Goal: Task Accomplishment & Management: Use online tool/utility

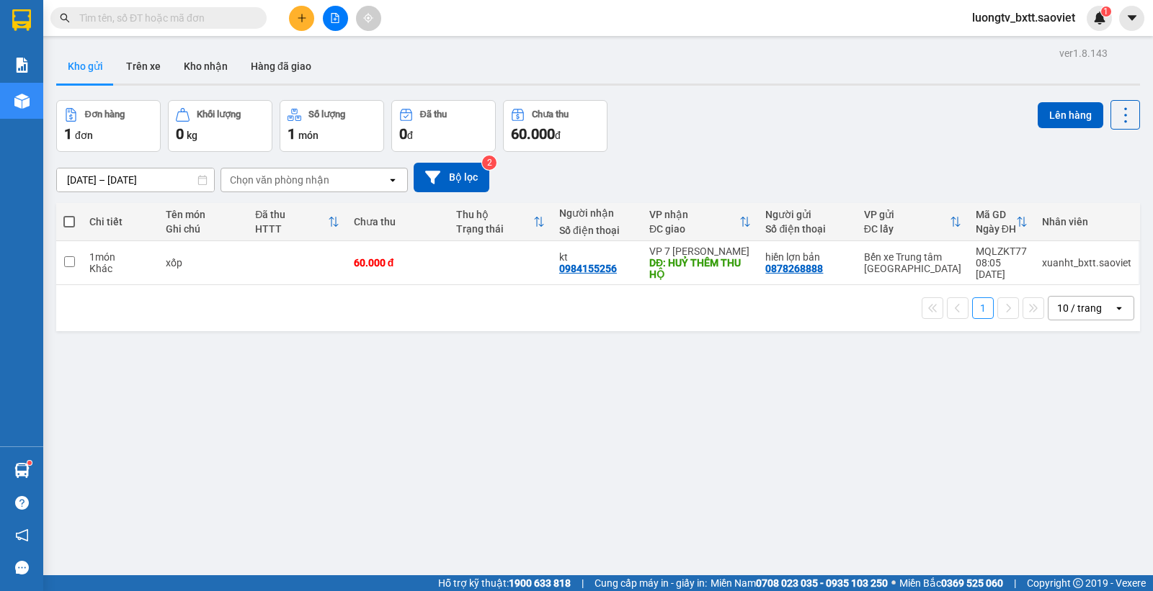
click at [144, 67] on button "Trên xe" at bounding box center [144, 66] width 58 height 35
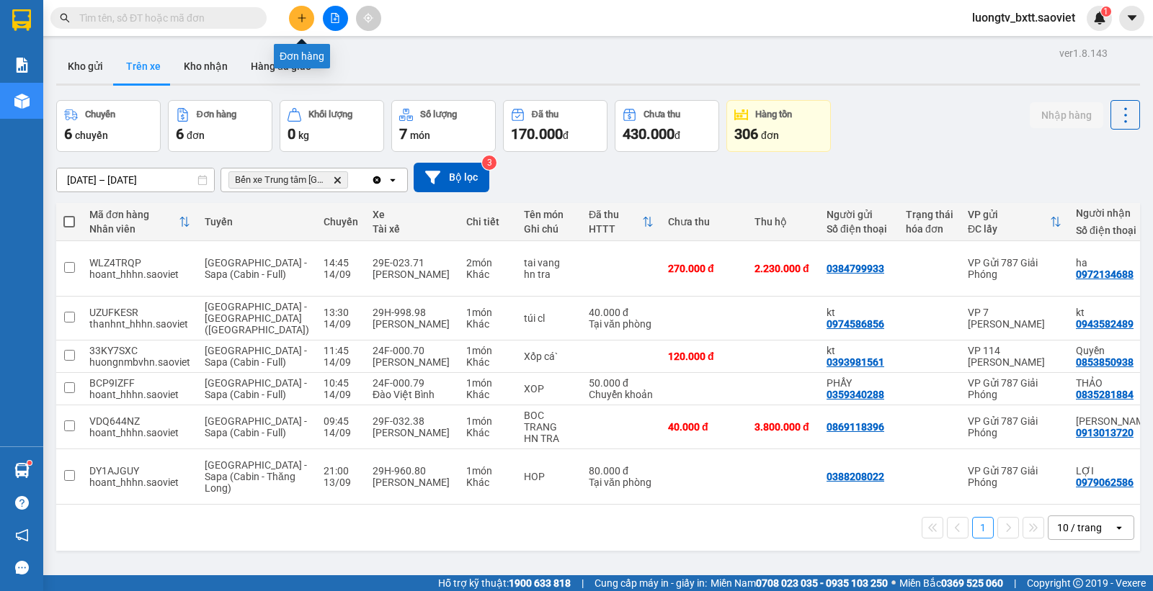
click at [298, 12] on button at bounding box center [301, 18] width 25 height 25
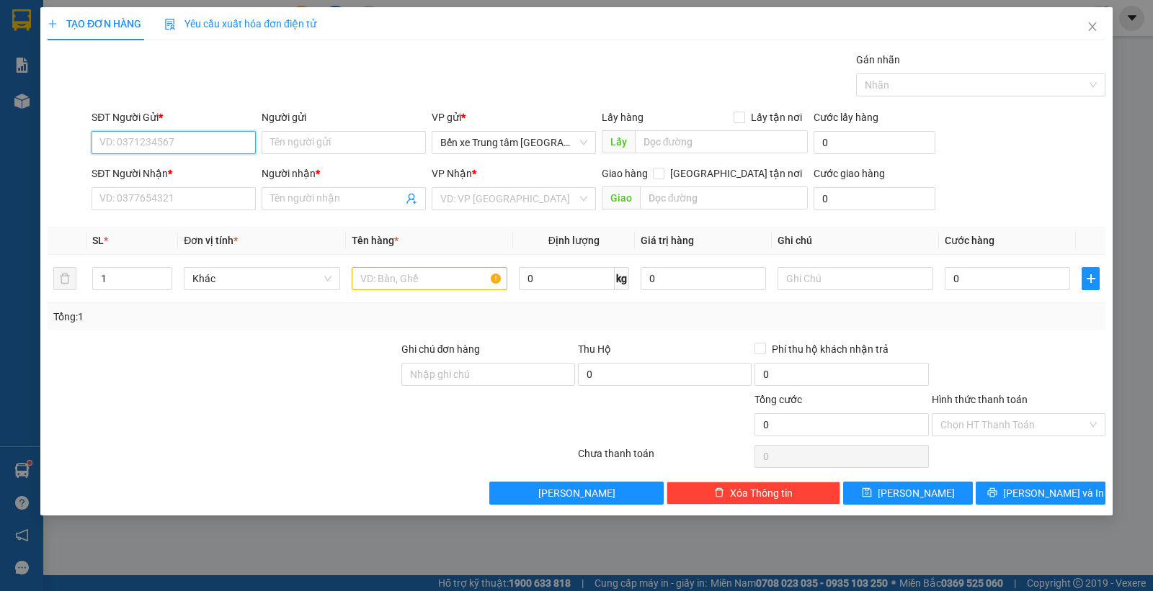
click at [206, 141] on input "SĐT Người Gửi *" at bounding box center [173, 142] width 164 height 23
click at [196, 140] on input "2666" at bounding box center [173, 142] width 164 height 23
click at [181, 171] on div "0333072666 - ngọc" at bounding box center [173, 172] width 147 height 16
type input "0333072666"
type input "ngọc"
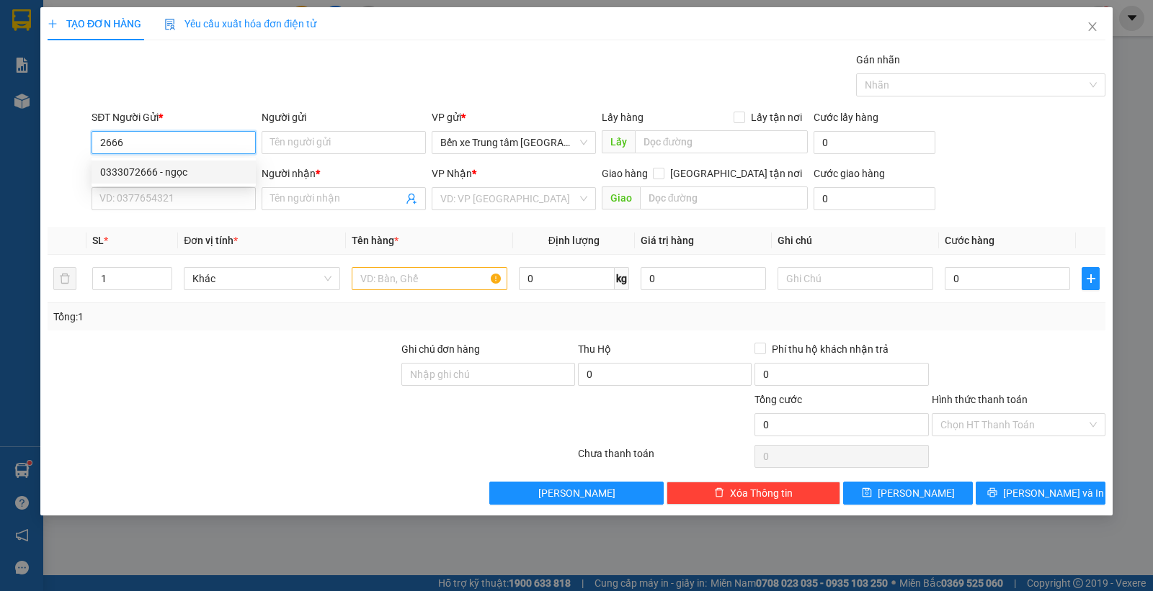
type input "0333072666"
type input "ngọc"
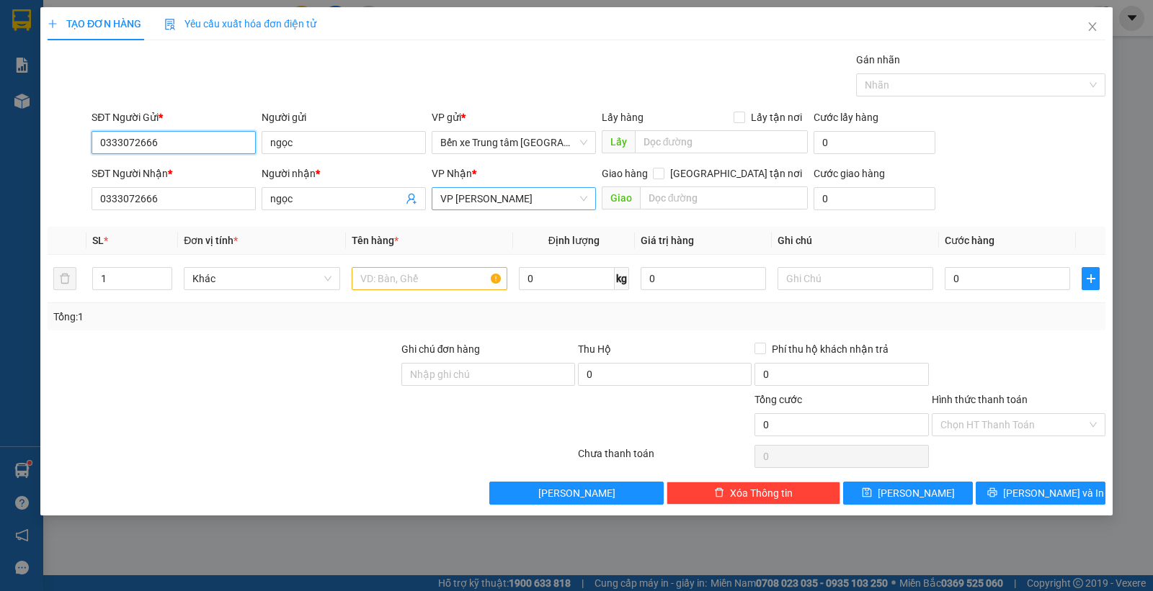
click at [485, 202] on span "VP Gia Lâm" at bounding box center [513, 199] width 147 height 22
type input "0333072666"
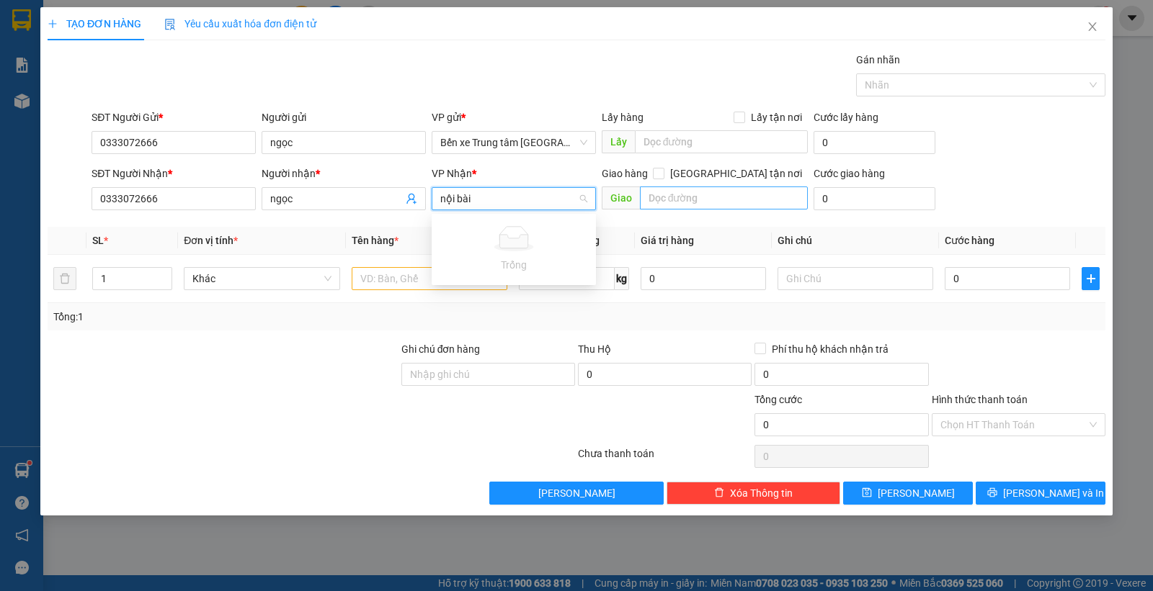
type input "nội bài"
click at [665, 195] on input "text" at bounding box center [724, 198] width 169 height 23
click at [509, 197] on span "VP Gia Lâm" at bounding box center [513, 199] width 147 height 22
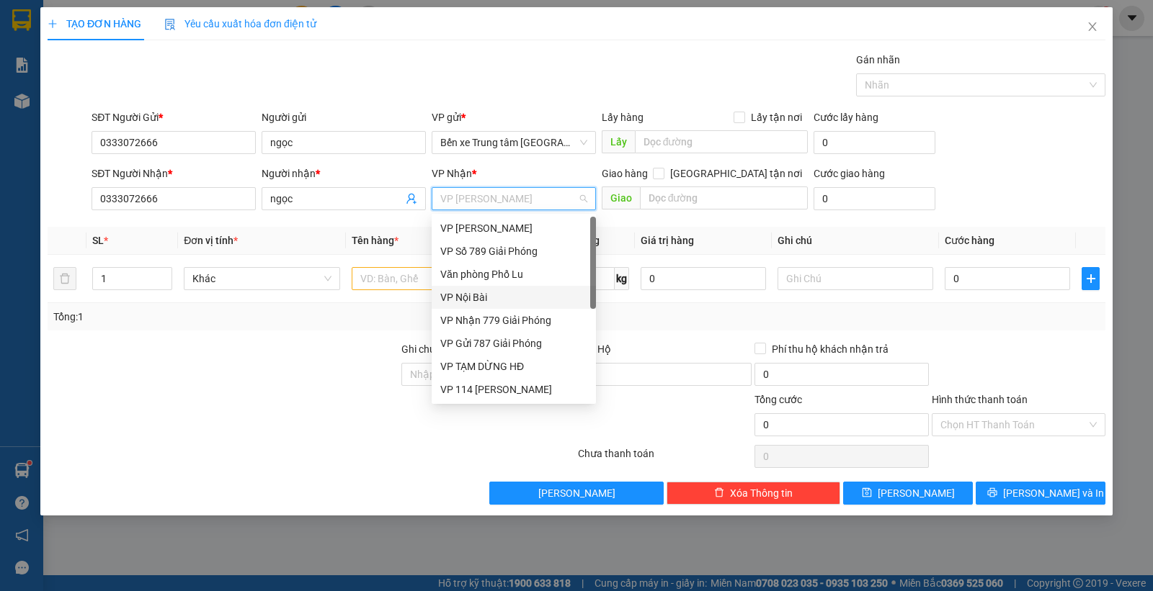
click at [484, 292] on div "VP Nội Bài" at bounding box center [513, 298] width 147 height 16
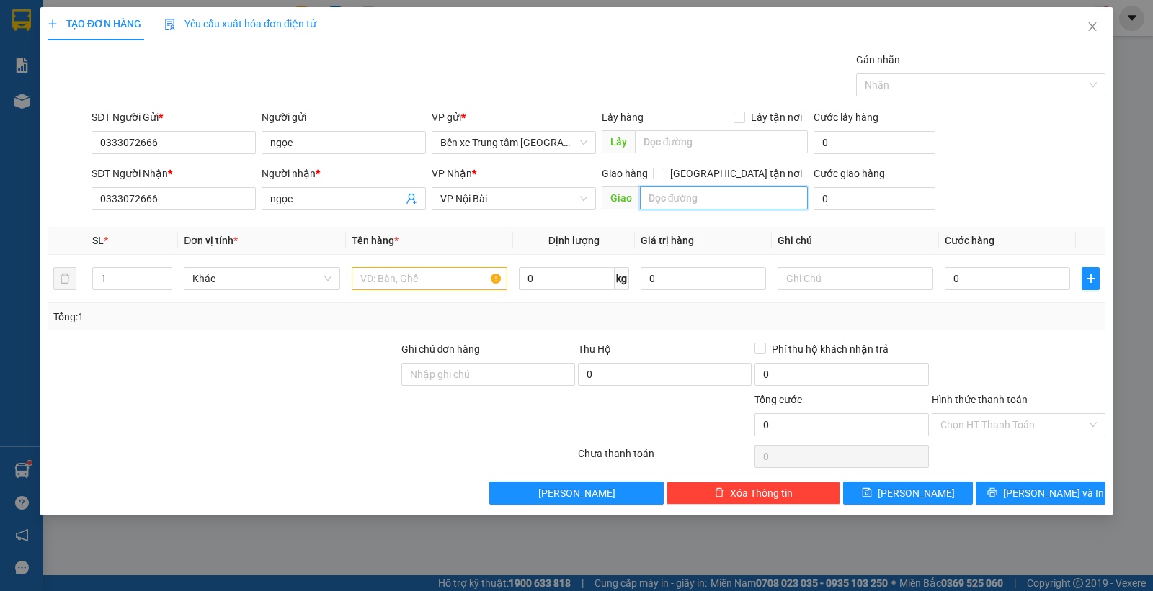
click at [676, 193] on input "text" at bounding box center [724, 198] width 169 height 23
type input "nội bài"
click at [246, 354] on div at bounding box center [223, 366] width 354 height 50
click at [161, 270] on span "Increase Value" at bounding box center [164, 274] width 16 height 13
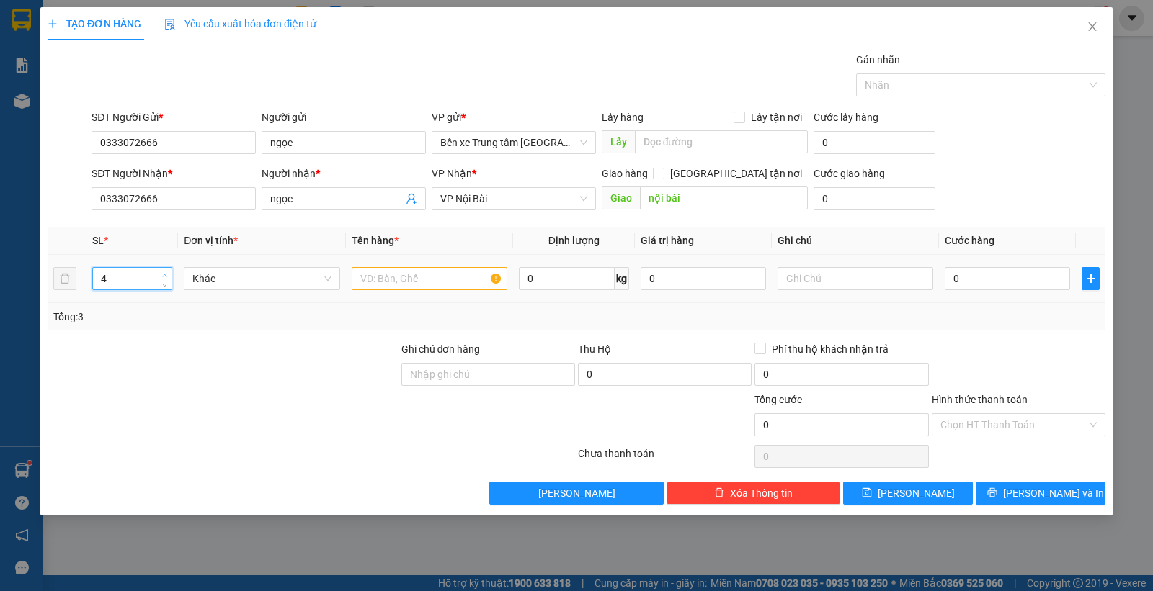
click at [161, 270] on span "Increase Value" at bounding box center [164, 274] width 16 height 13
type input "5"
click at [161, 270] on span "Increase Value" at bounding box center [164, 274] width 16 height 13
click at [400, 285] on input "text" at bounding box center [430, 278] width 156 height 23
type input "5 can"
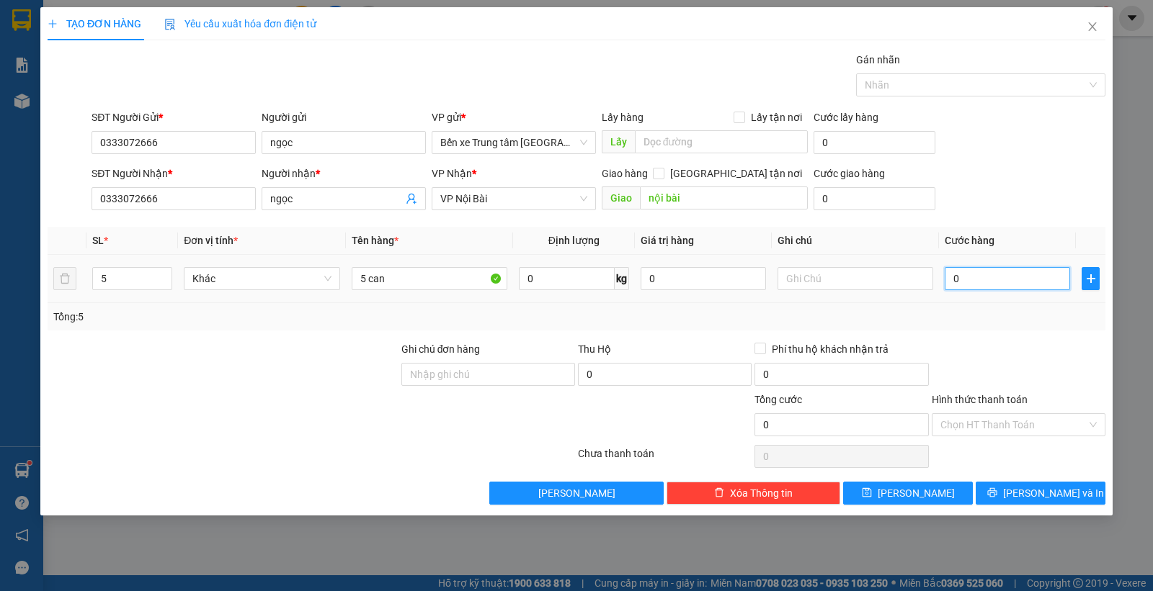
click at [1024, 283] on input "0" at bounding box center [1007, 278] width 125 height 23
type input "2"
type input "25"
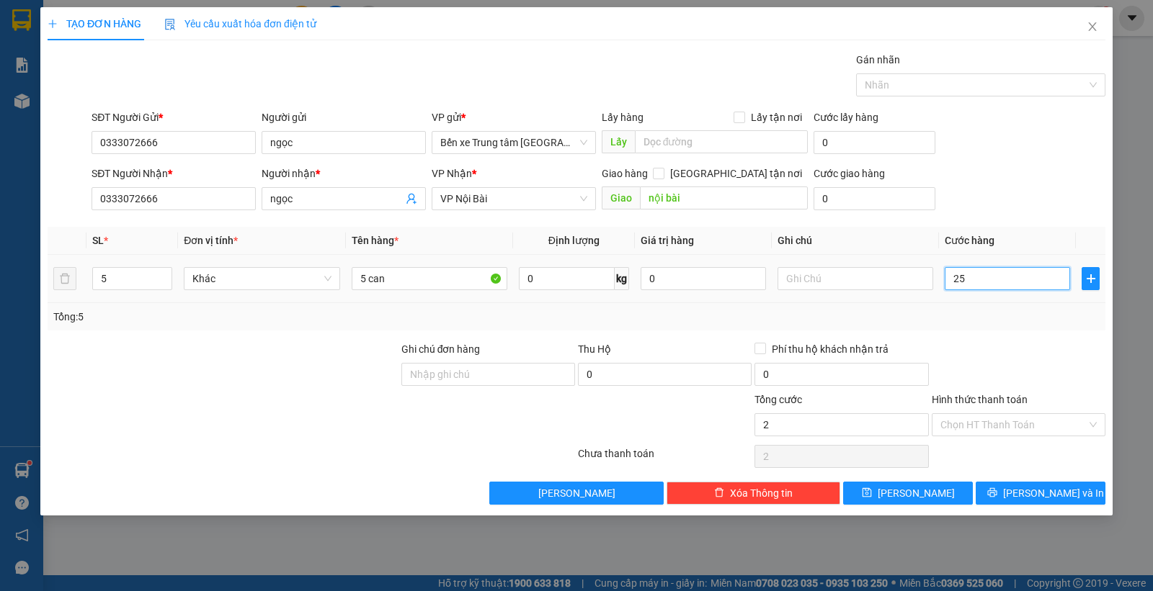
type input "25"
type input "250"
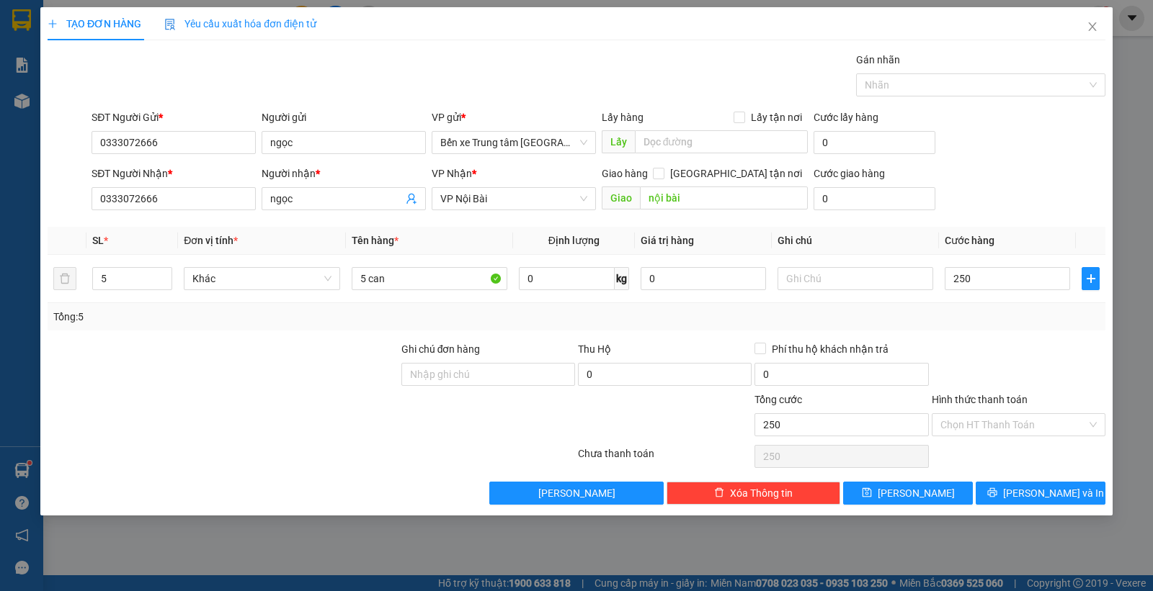
type input "250.000"
click at [1034, 184] on div "SĐT Người Nhận * 0333072666 Người nhận * ngọc VP Nhận * VP Nội Bài Giao hàng …" at bounding box center [598, 191] width 1019 height 50
click at [997, 491] on icon "printer" at bounding box center [992, 493] width 10 height 10
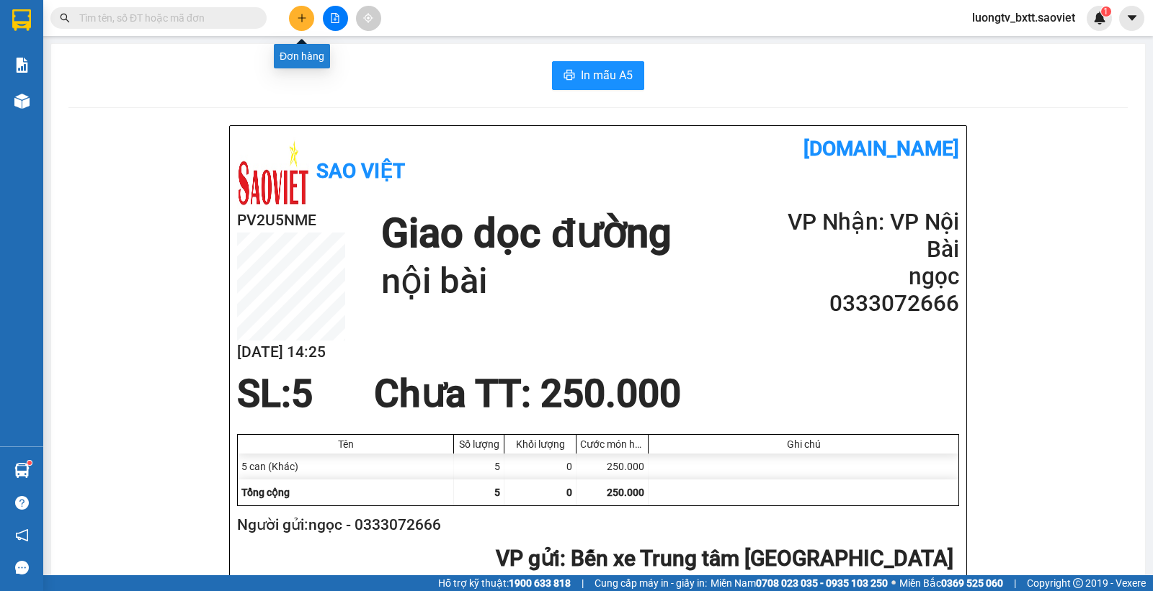
click at [313, 16] on button at bounding box center [301, 18] width 25 height 25
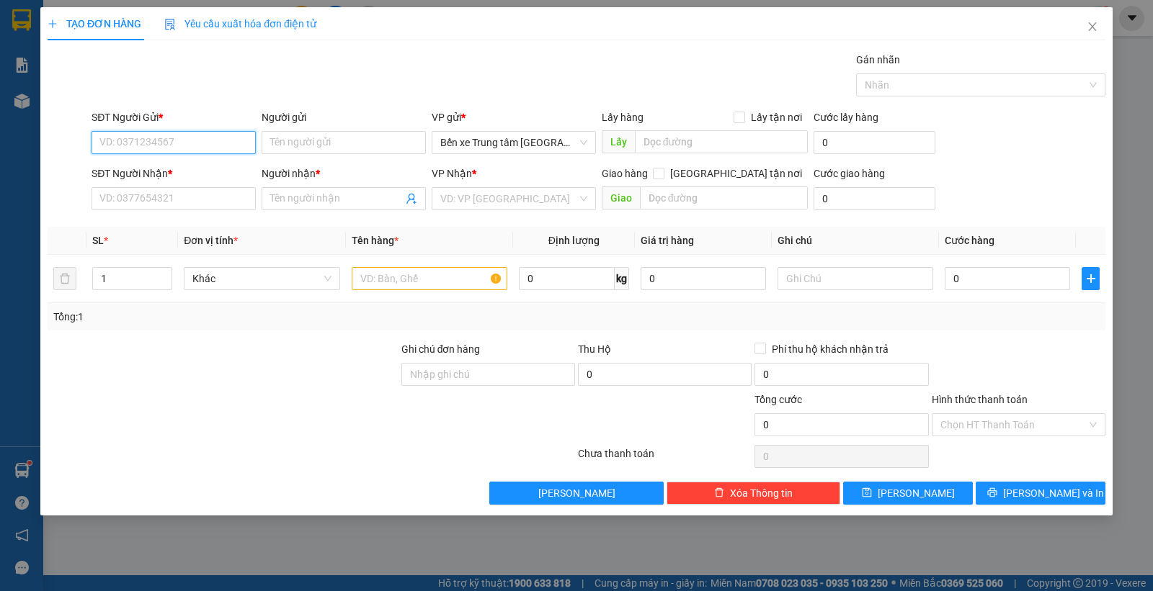
click at [148, 137] on input "SĐT Người Gửi *" at bounding box center [173, 142] width 164 height 23
click at [156, 142] on input "2666" at bounding box center [173, 142] width 164 height 23
click at [161, 169] on div "0333072666 - ngọc" at bounding box center [173, 172] width 147 height 16
type input "0333072666"
type input "ngọc"
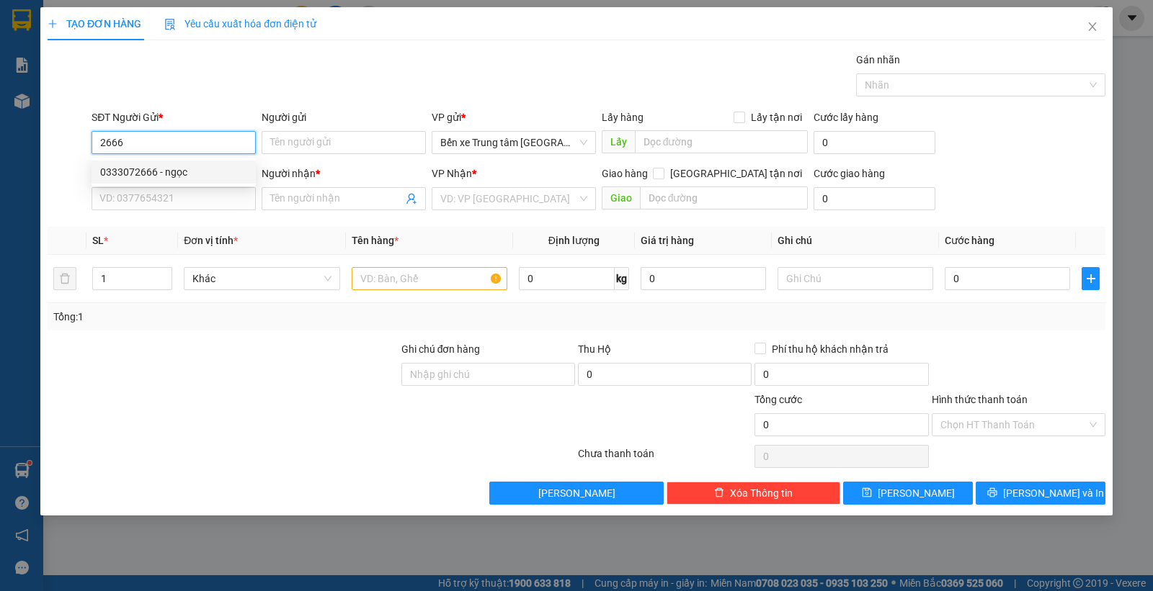
type input "0333072666"
type input "ngọc"
type input "nội bài"
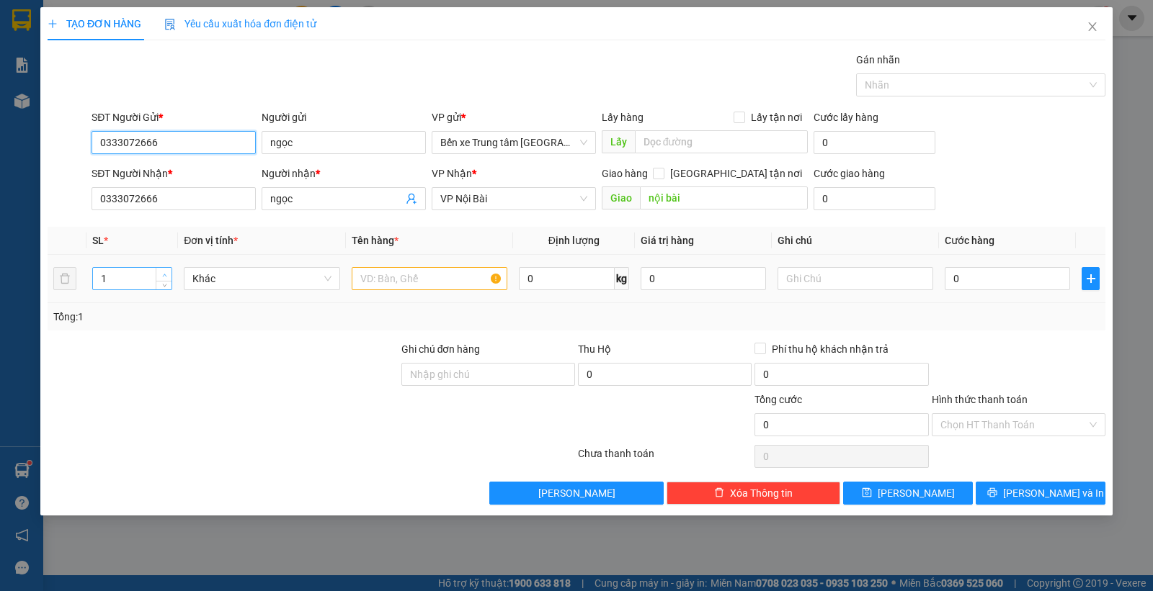
type input "0333072666"
type input "2"
click at [163, 274] on icon "up" at bounding box center [164, 275] width 5 height 5
click at [411, 285] on input "text" at bounding box center [430, 278] width 156 height 23
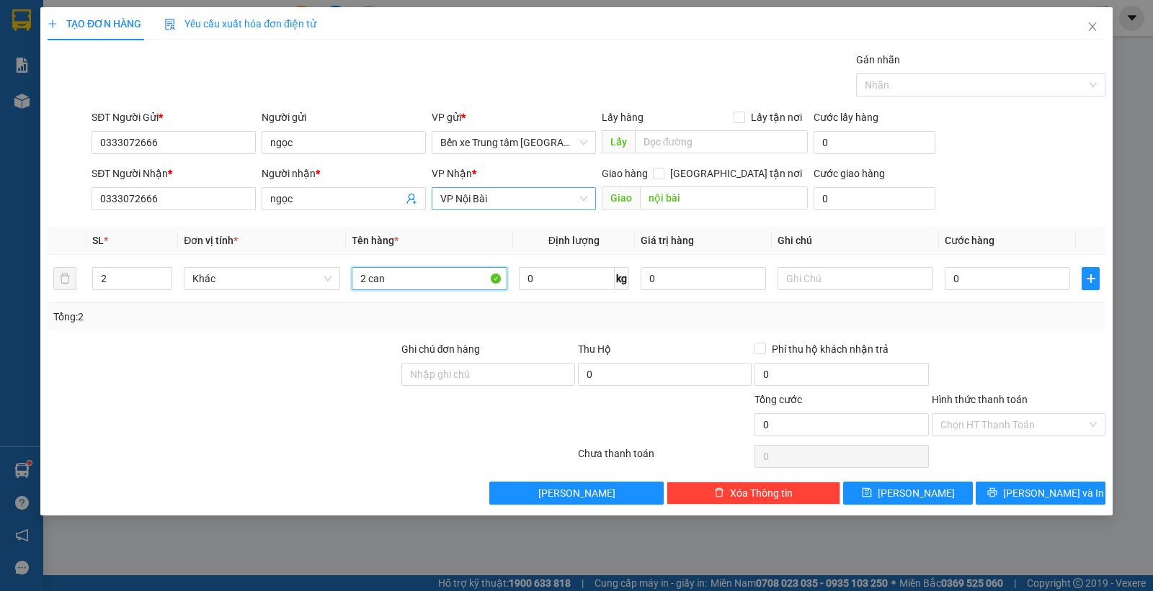
click at [501, 195] on span "VP Nội Bài" at bounding box center [513, 199] width 147 height 22
type input "2 can"
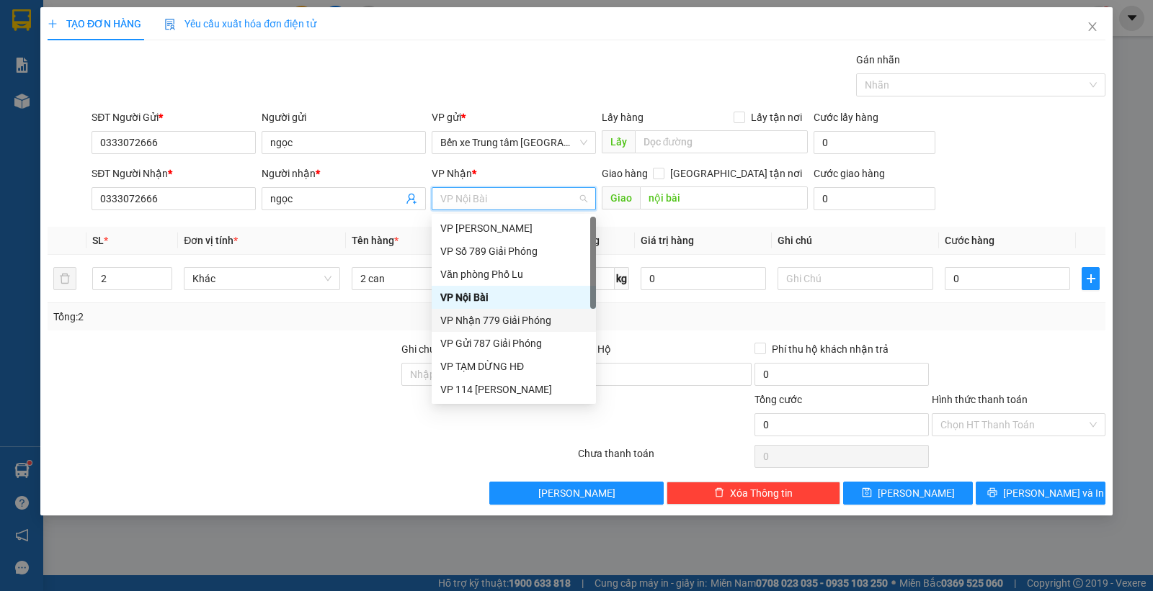
click at [509, 315] on div "VP Nhận 779 Giải Phóng" at bounding box center [513, 321] width 147 height 16
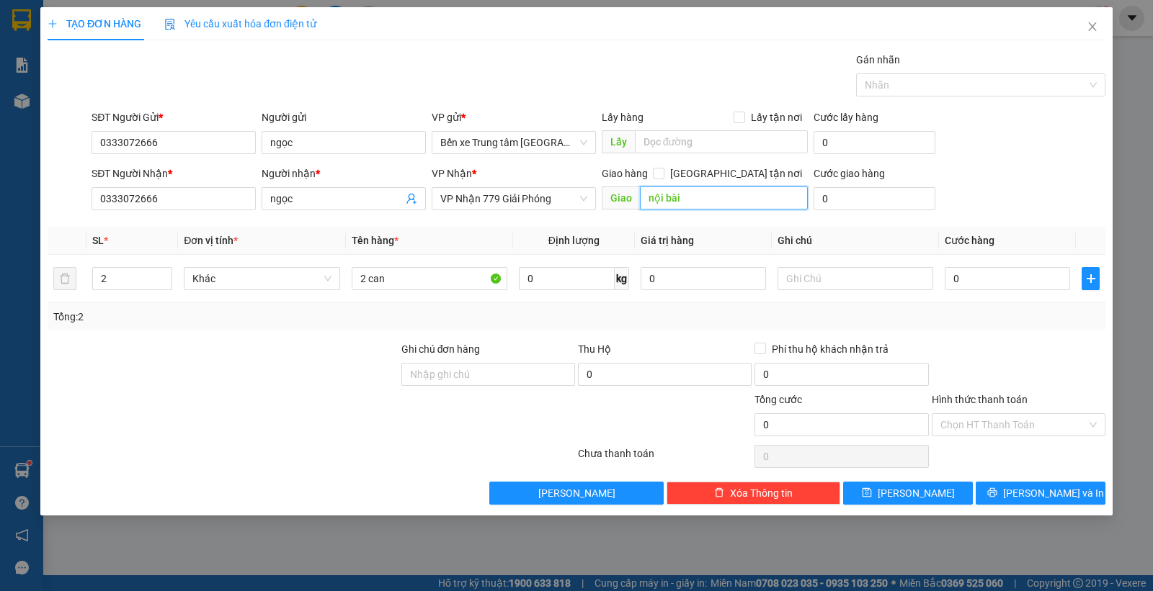
click at [667, 207] on input "nội bài" at bounding box center [724, 198] width 169 height 23
click at [978, 281] on input "0" at bounding box center [1007, 278] width 125 height 23
type input "1"
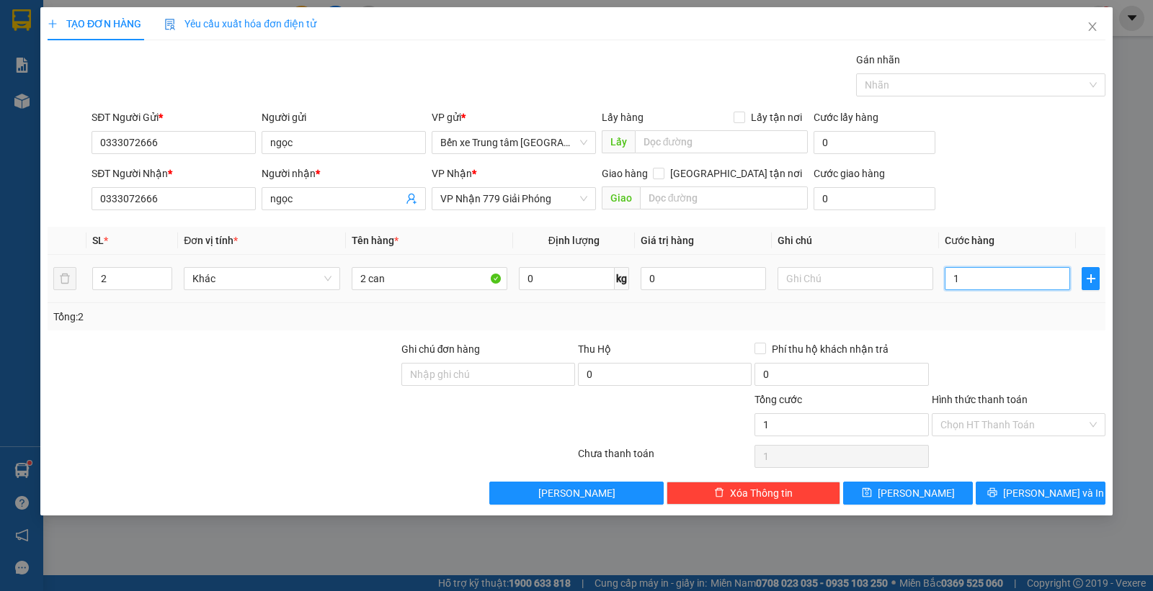
type input "10"
type input "100"
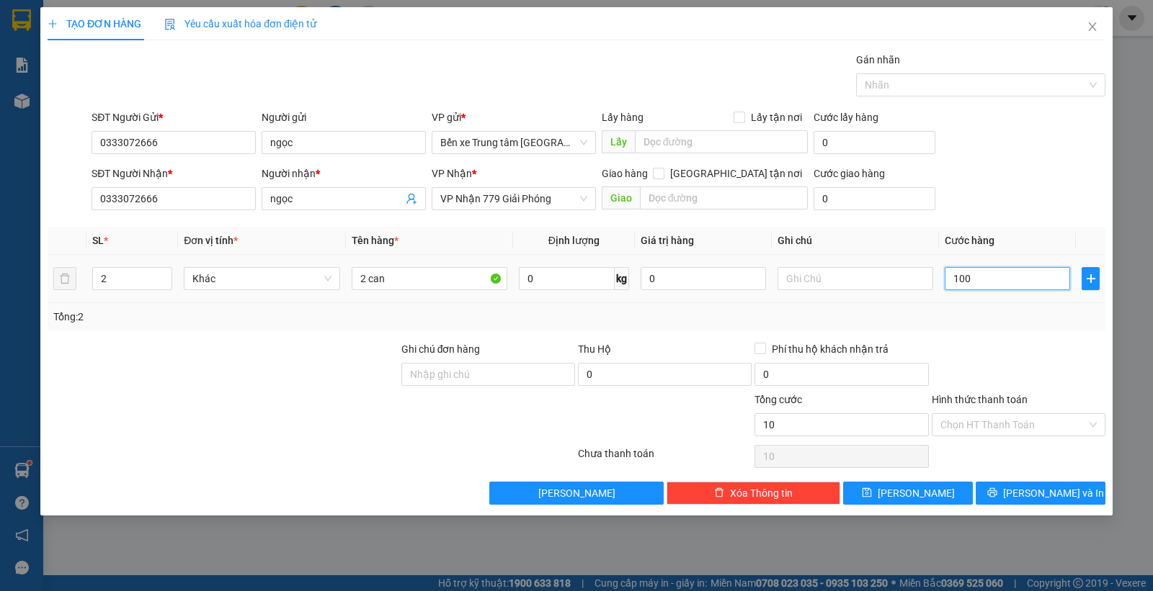
type input "100"
type input "100.000"
click at [1014, 166] on div "SĐT Người Nhận * 0333072666 Người nhận * ngọc VP Nhận * VP Nhận 779 Giải Phóng …" at bounding box center [598, 191] width 1019 height 50
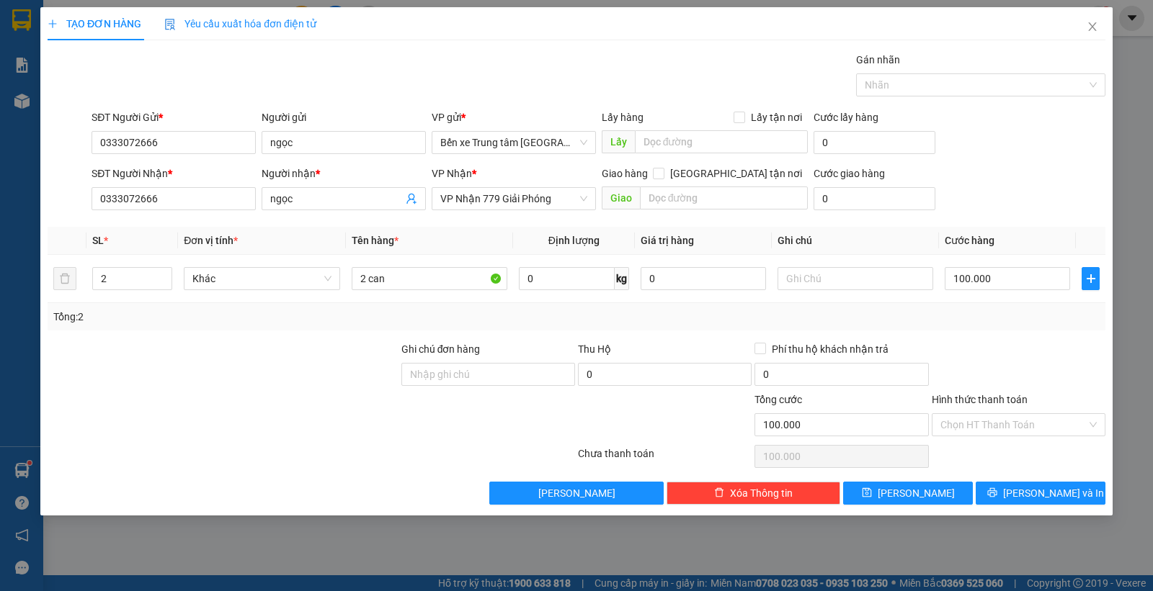
click at [1014, 340] on div "Transit Pickup Surcharge Ids Transit Deliver Surcharge Ids Transit Deliver Surc…" at bounding box center [577, 278] width 1058 height 453
click at [1035, 490] on span "Lưu và In" at bounding box center [1053, 494] width 101 height 16
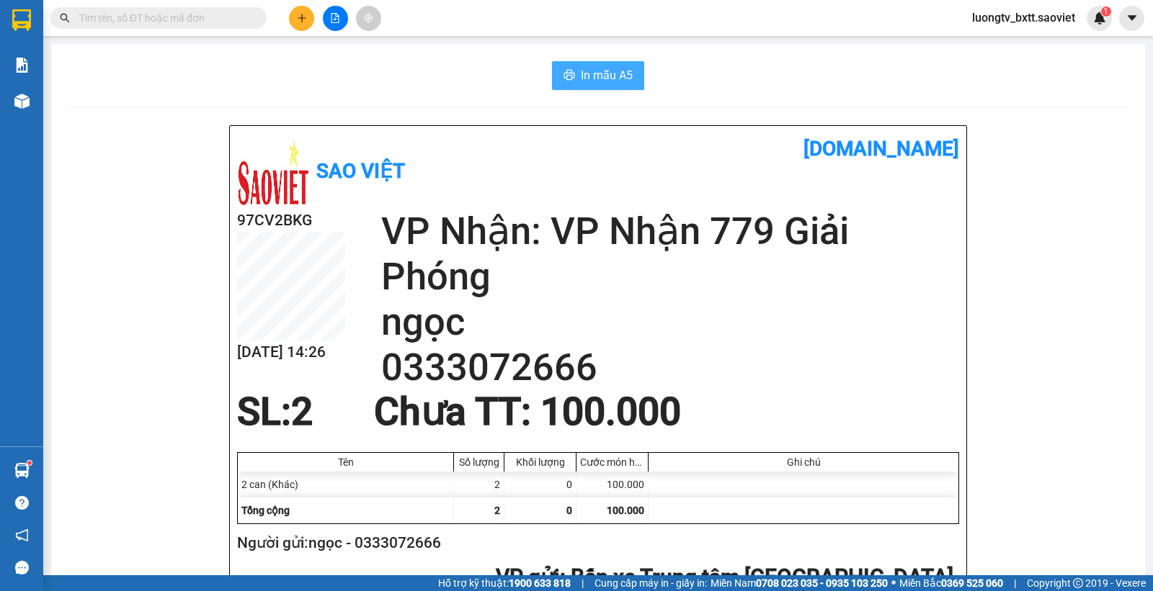
click at [589, 78] on span "In mẫu A5" at bounding box center [607, 75] width 52 height 18
drag, startPoint x: 1050, startPoint y: 400, endPoint x: 438, endPoint y: 223, distance: 636.6
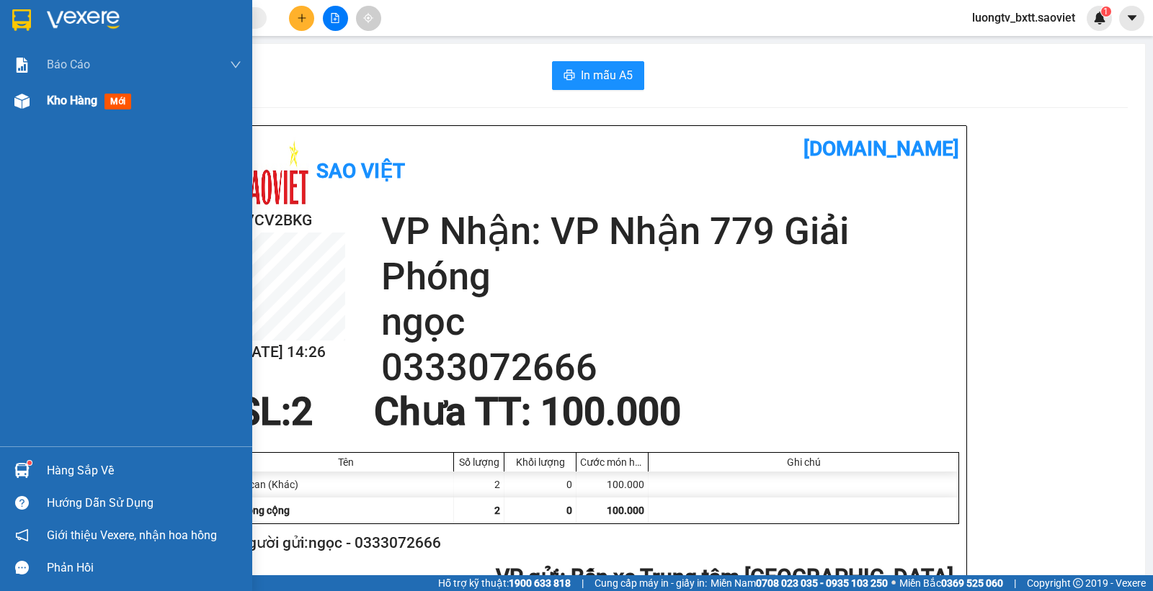
click at [62, 103] on span "Kho hàng" at bounding box center [72, 101] width 50 height 14
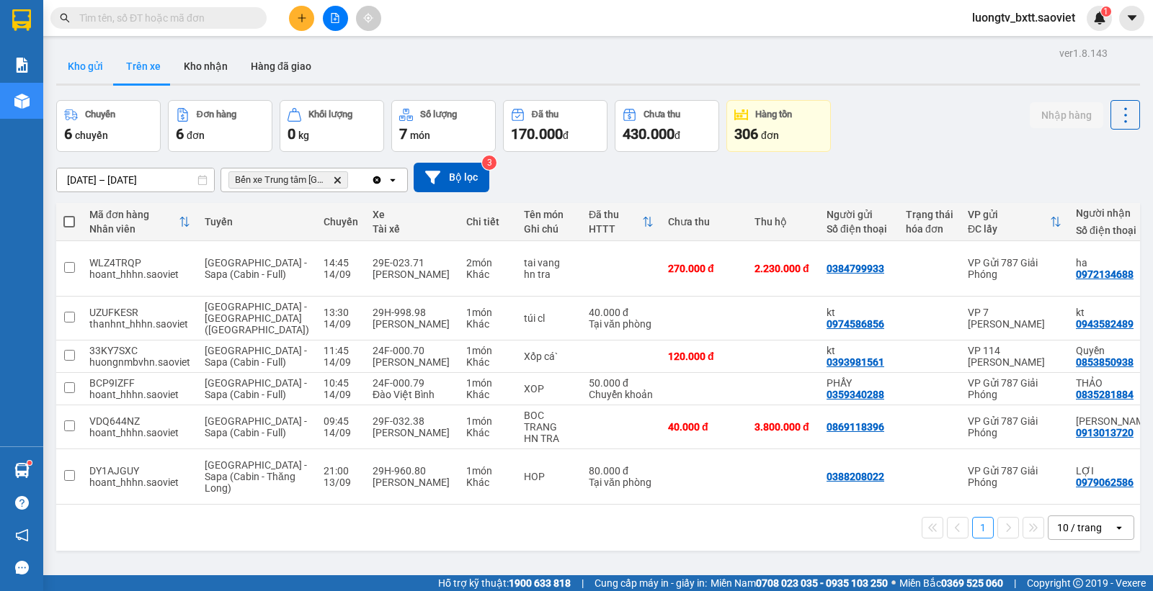
click at [81, 63] on button "Kho gửi" at bounding box center [85, 66] width 58 height 35
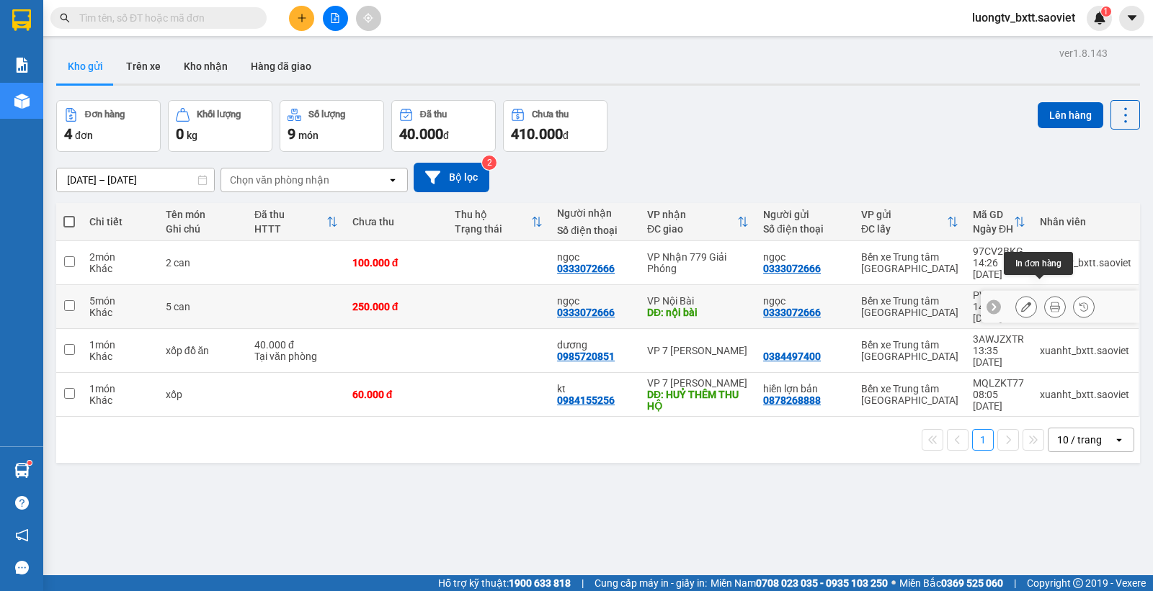
click at [1050, 302] on icon at bounding box center [1055, 307] width 10 height 10
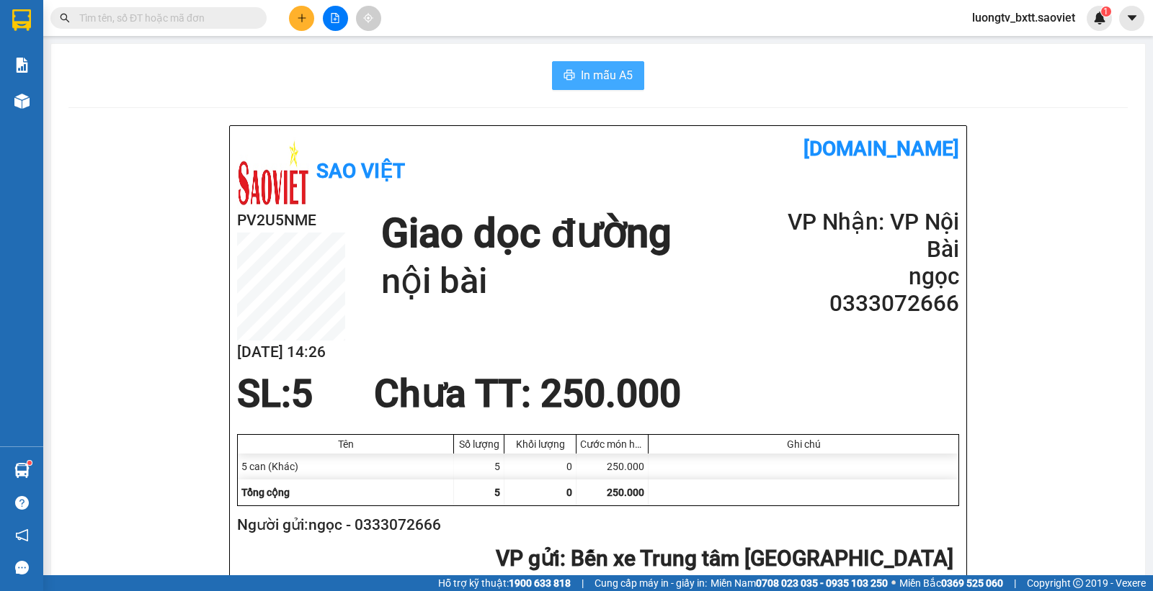
click at [623, 80] on span "In mẫu A5" at bounding box center [607, 75] width 52 height 18
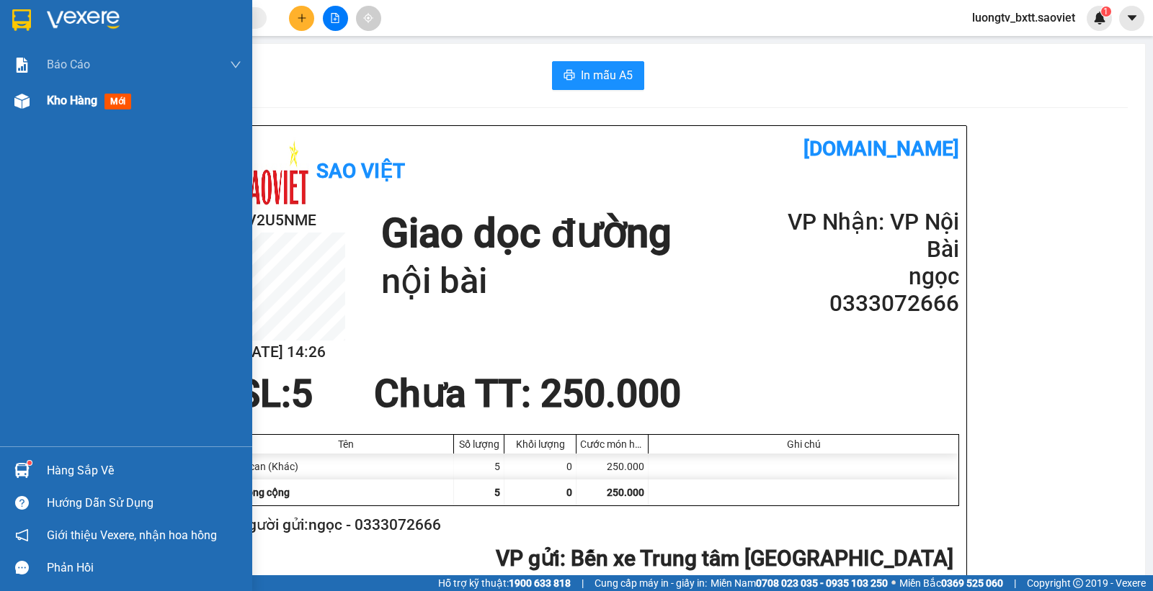
click at [73, 95] on span "Kho hàng" at bounding box center [72, 101] width 50 height 14
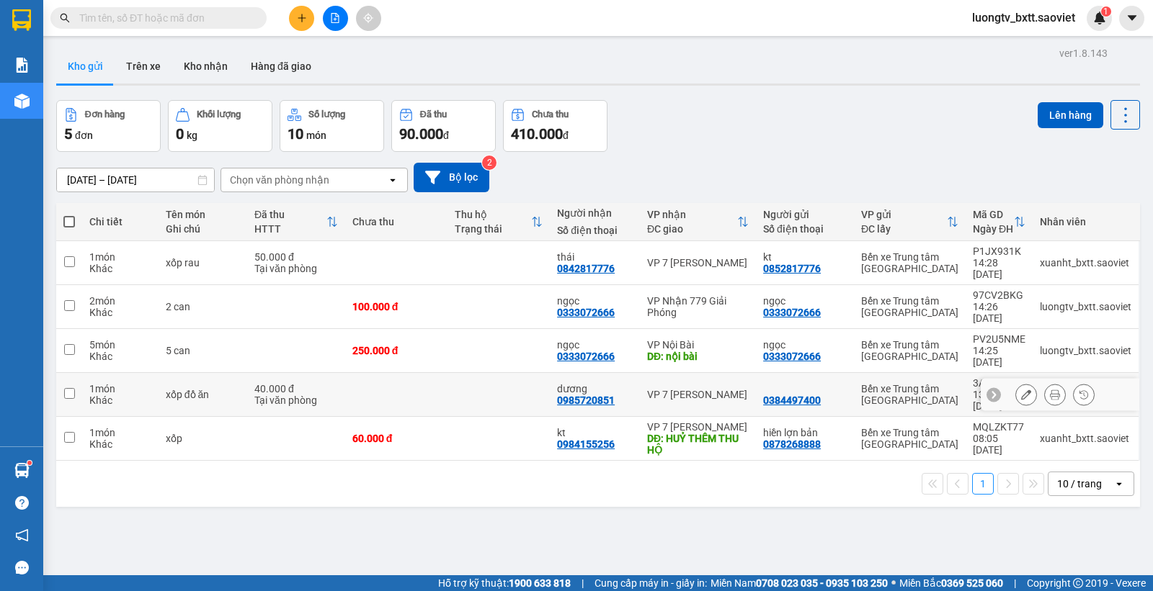
click at [485, 373] on td at bounding box center [498, 395] width 102 height 44
checkbox input "true"
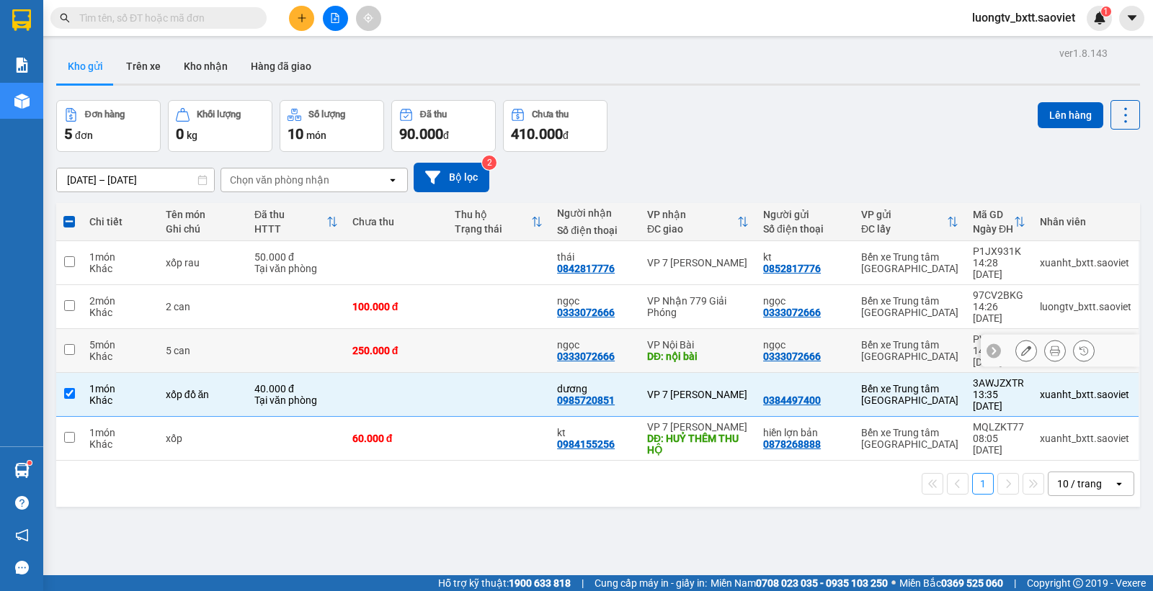
click at [488, 329] on td at bounding box center [498, 351] width 102 height 44
checkbox input "true"
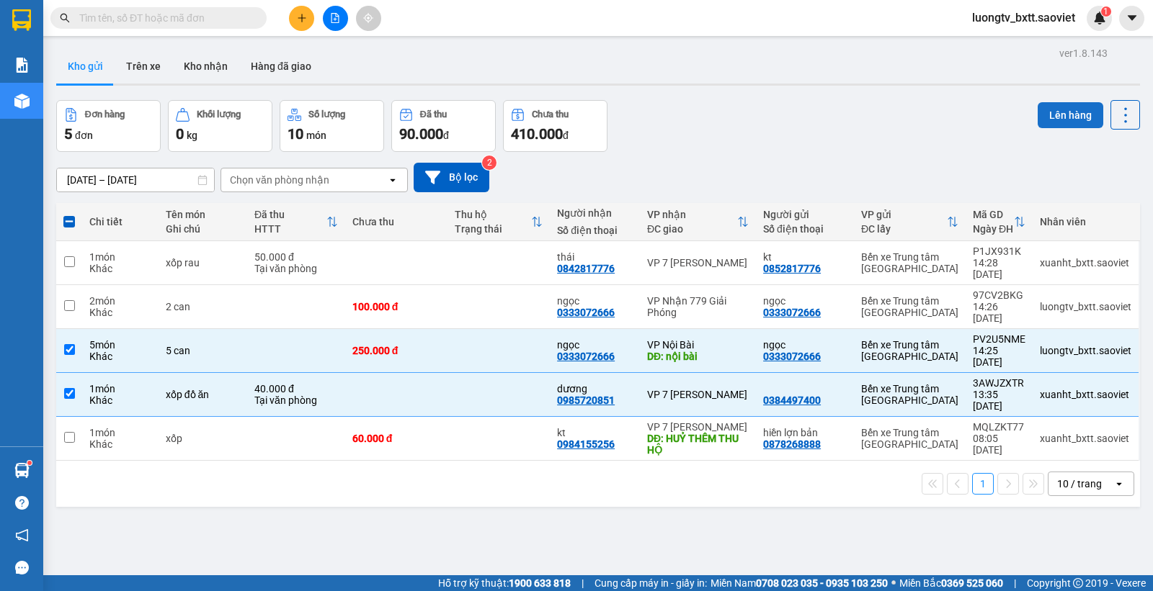
click at [1050, 112] on button "Lên hàng" at bounding box center [1070, 115] width 66 height 26
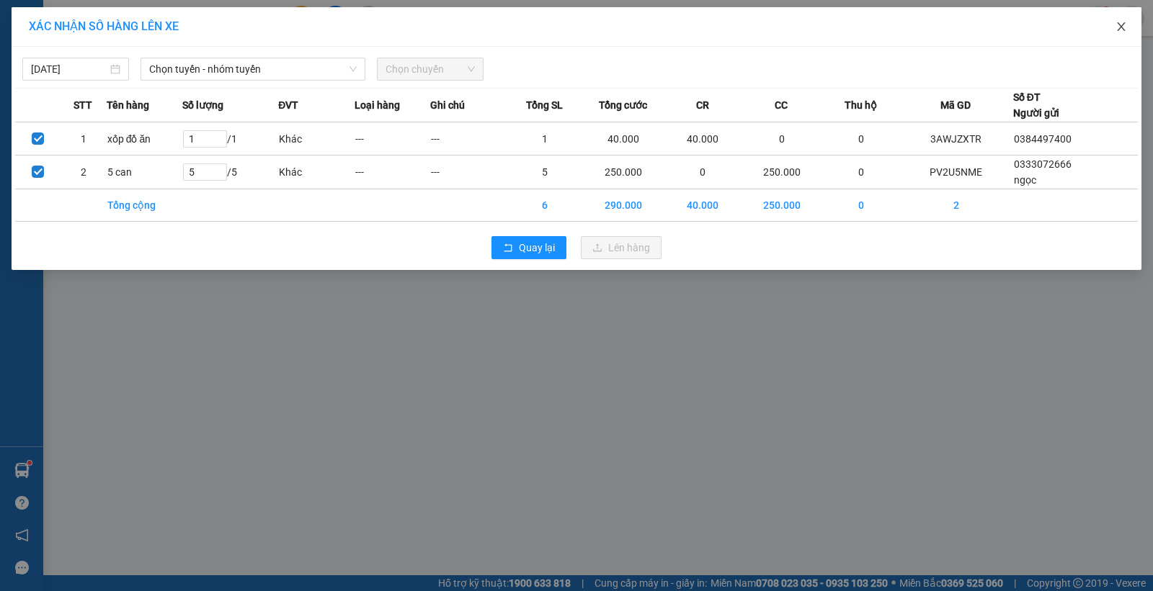
click at [1118, 25] on icon "close" at bounding box center [1121, 27] width 12 height 12
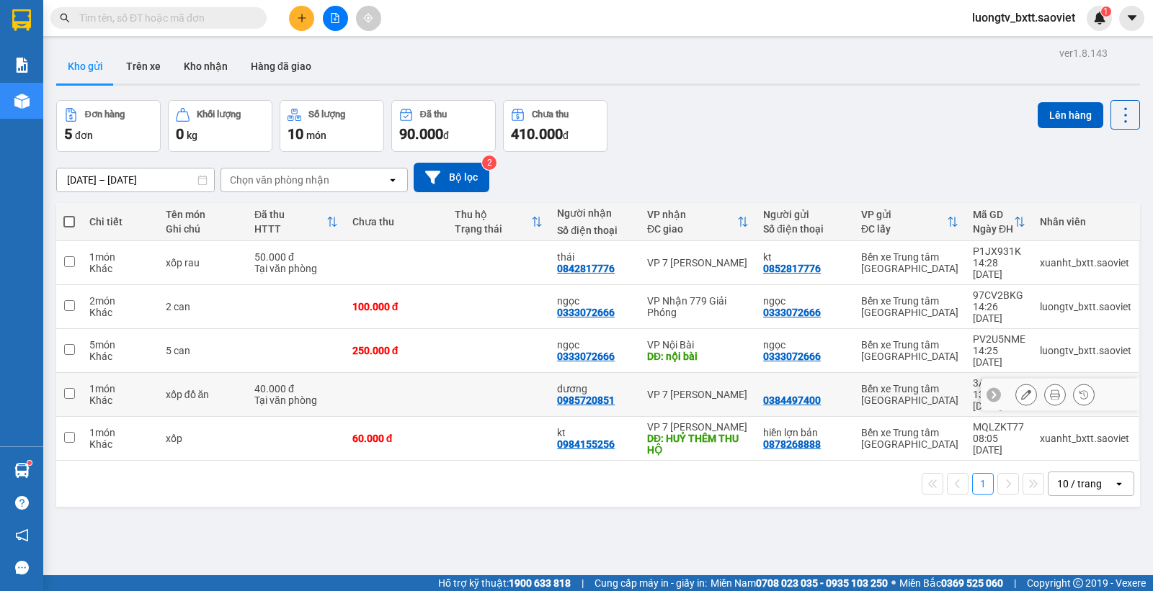
click at [486, 373] on td at bounding box center [498, 395] width 102 height 44
checkbox input "true"
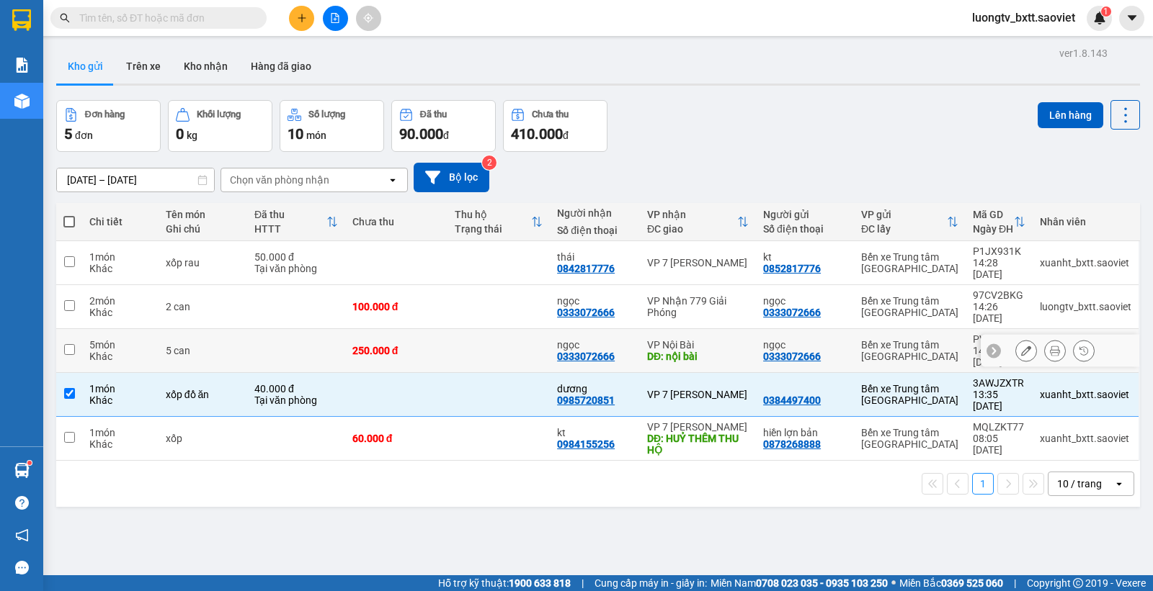
click at [474, 329] on td at bounding box center [498, 351] width 102 height 44
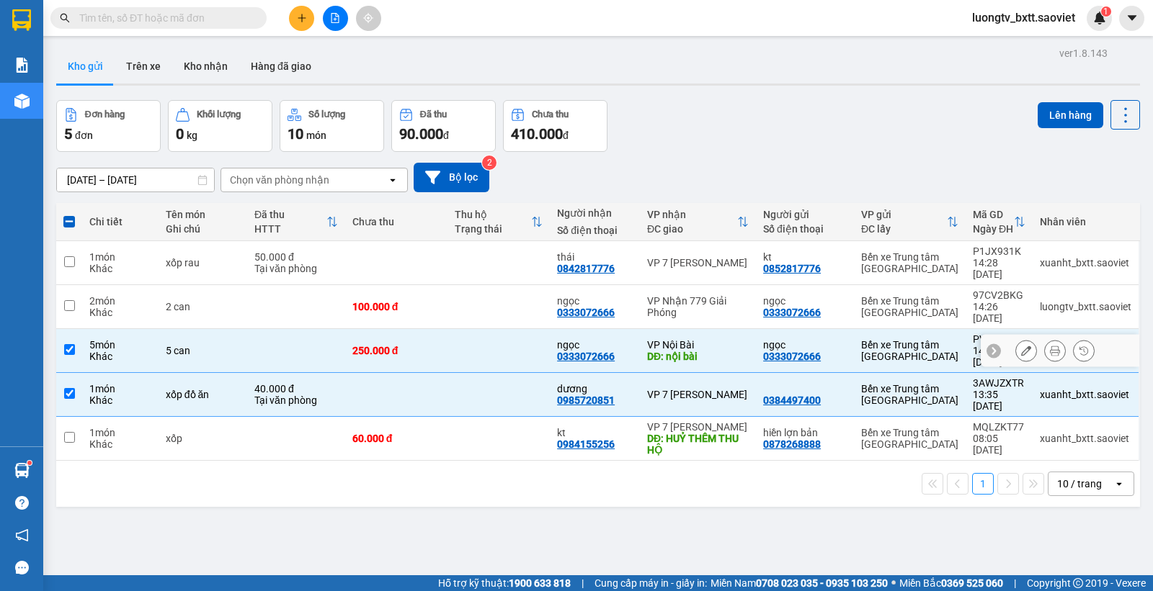
checkbox input "true"
click at [449, 258] on td at bounding box center [498, 263] width 102 height 44
checkbox input "true"
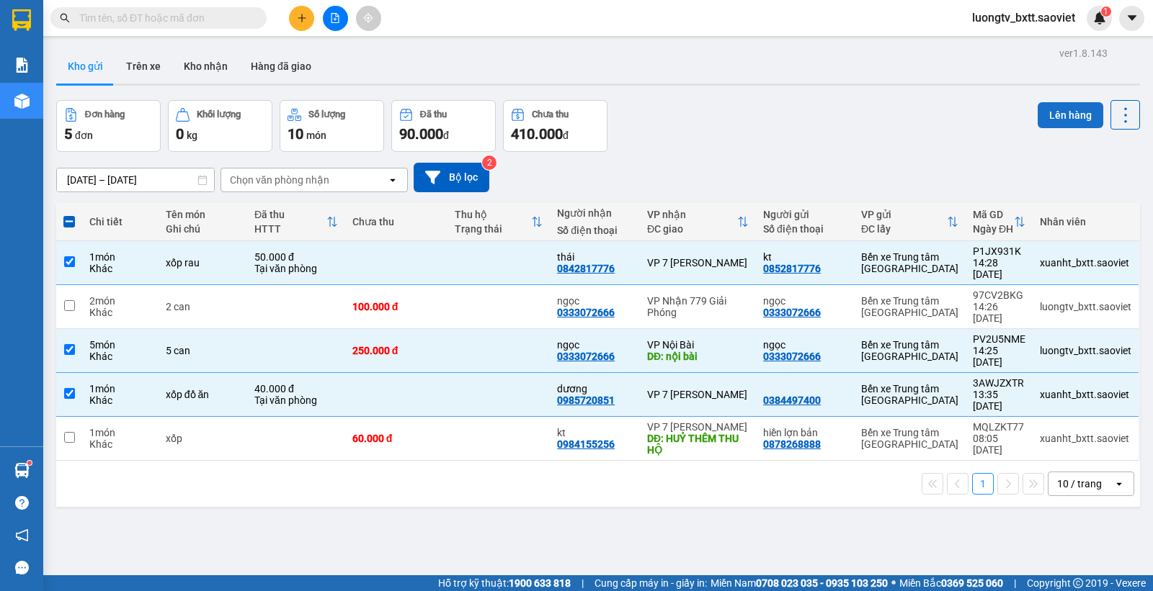
click at [1052, 112] on button "Lên hàng" at bounding box center [1070, 115] width 66 height 26
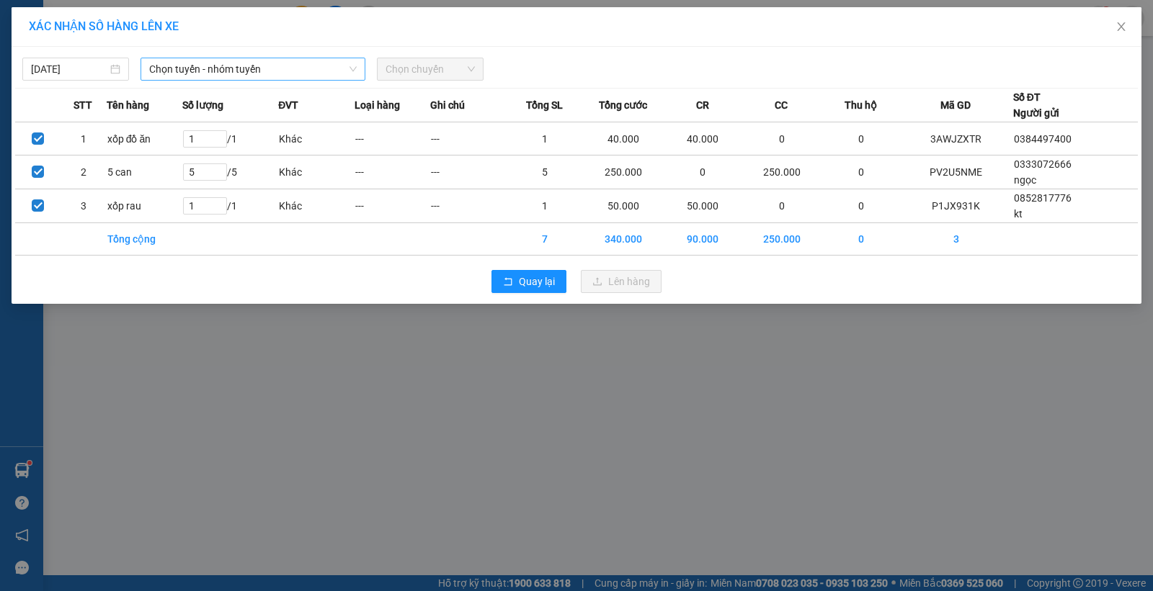
click at [231, 63] on span "Chọn tuyến - nhóm tuyến" at bounding box center [252, 69] width 207 height 22
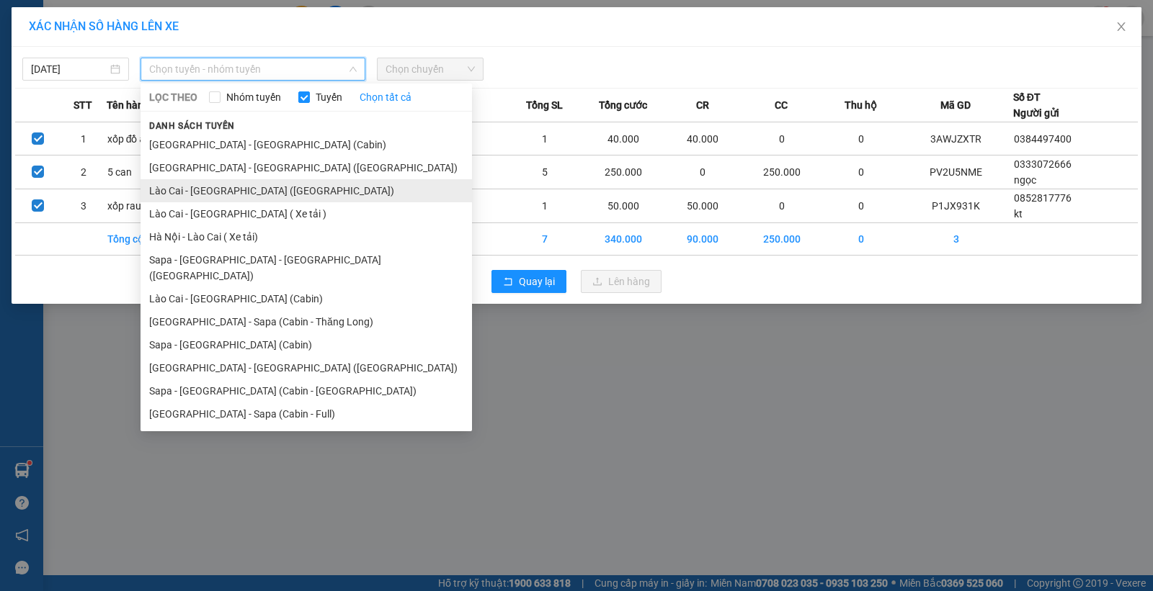
click at [211, 191] on li "Lào Cai - Hà Nội (Giường)" at bounding box center [305, 190] width 331 height 23
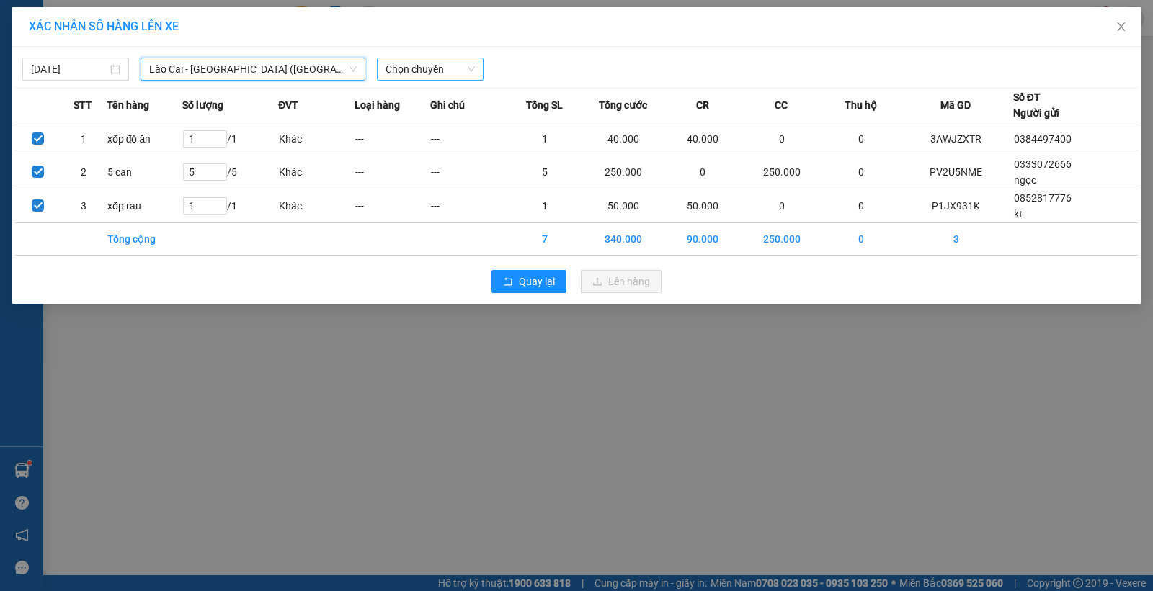
click at [422, 66] on span "Chọn chuyến" at bounding box center [429, 69] width 89 height 22
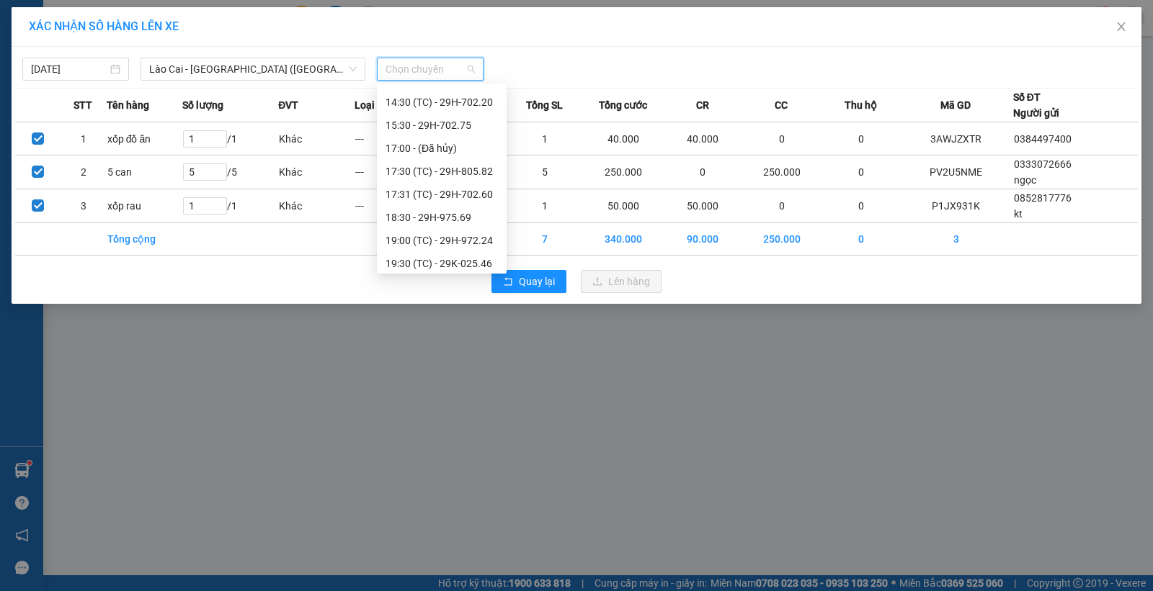
scroll to position [231, 0]
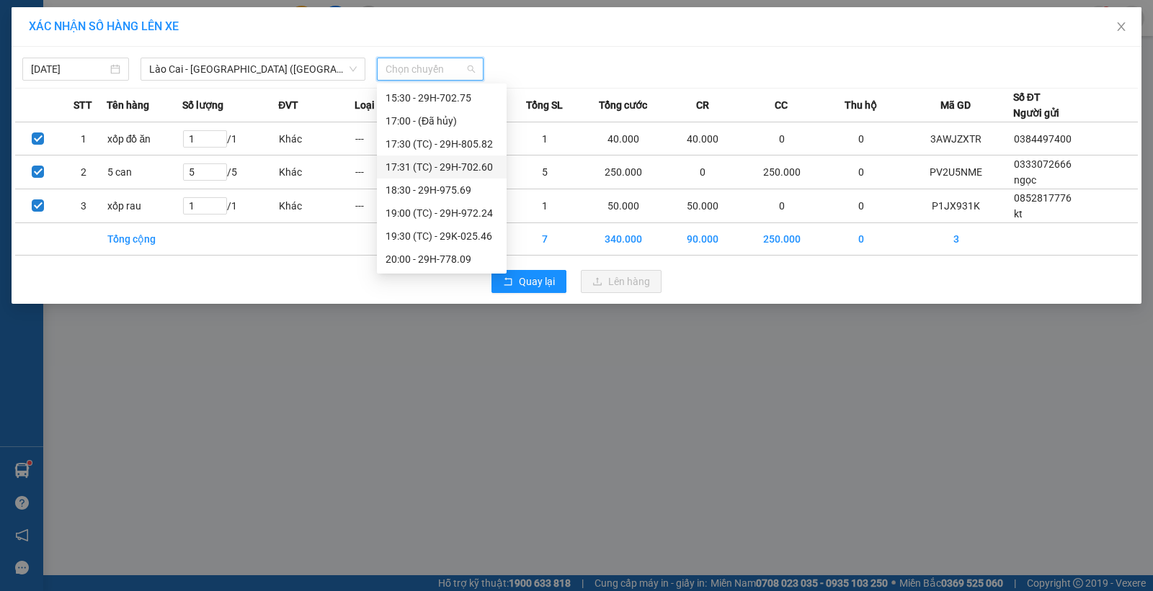
click at [444, 164] on div "17:31 (TC) - 29H-702.60" at bounding box center [441, 167] width 112 height 16
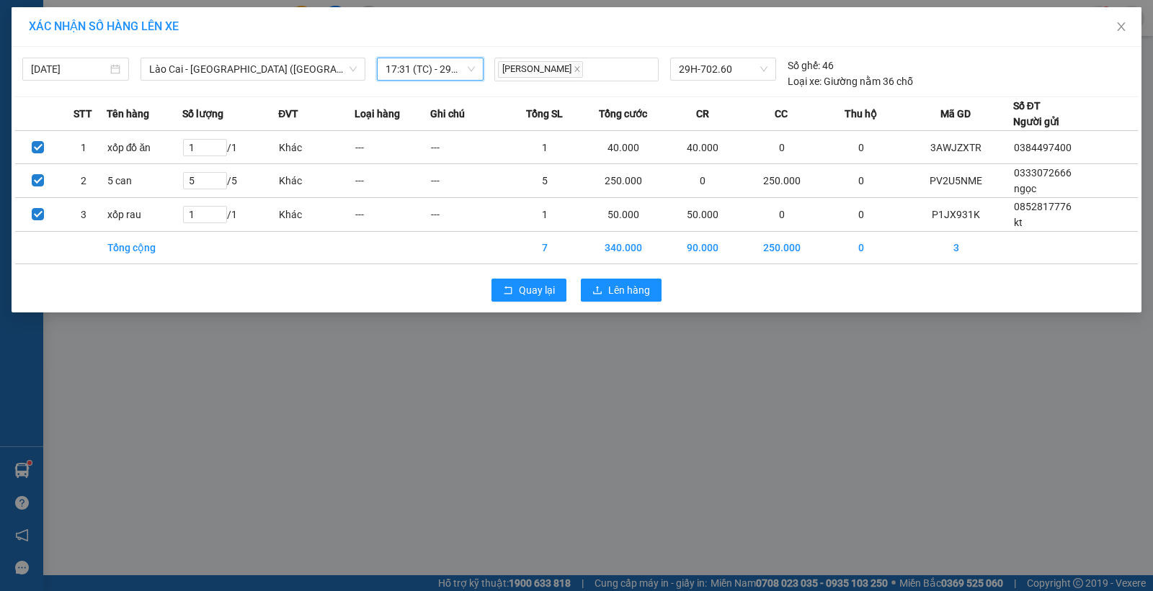
click at [418, 65] on span "17:31 (TC) - 29H-702.60" at bounding box center [429, 69] width 89 height 22
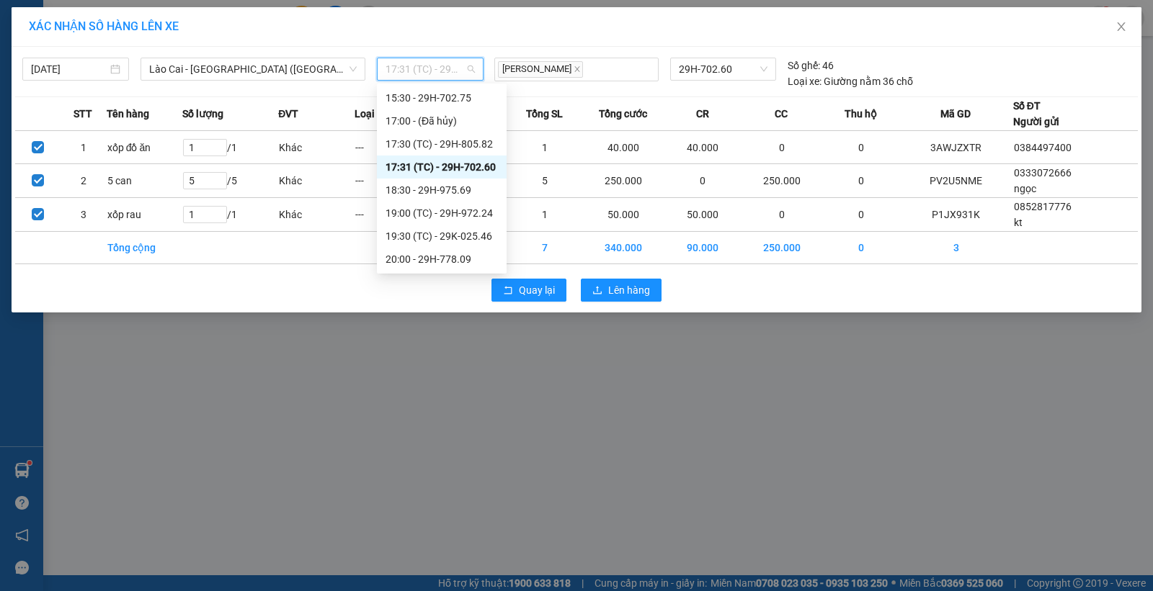
scroll to position [140, 0]
click at [440, 163] on div "14:30 (TC) - 29H-702.20" at bounding box center [441, 165] width 112 height 16
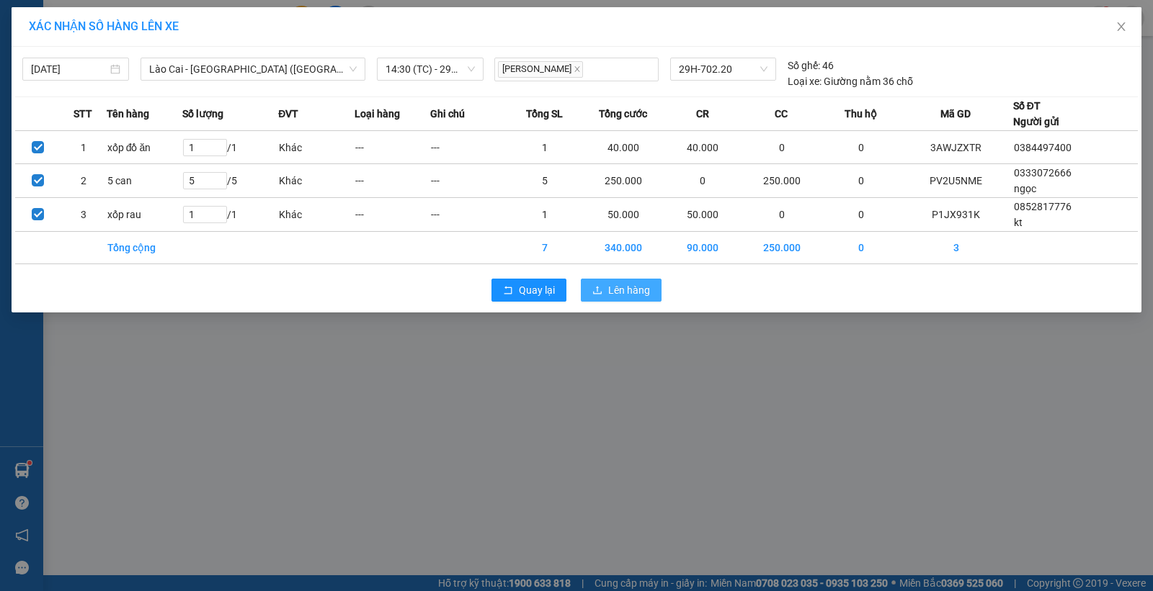
click at [624, 298] on span "Lên hàng" at bounding box center [629, 290] width 42 height 16
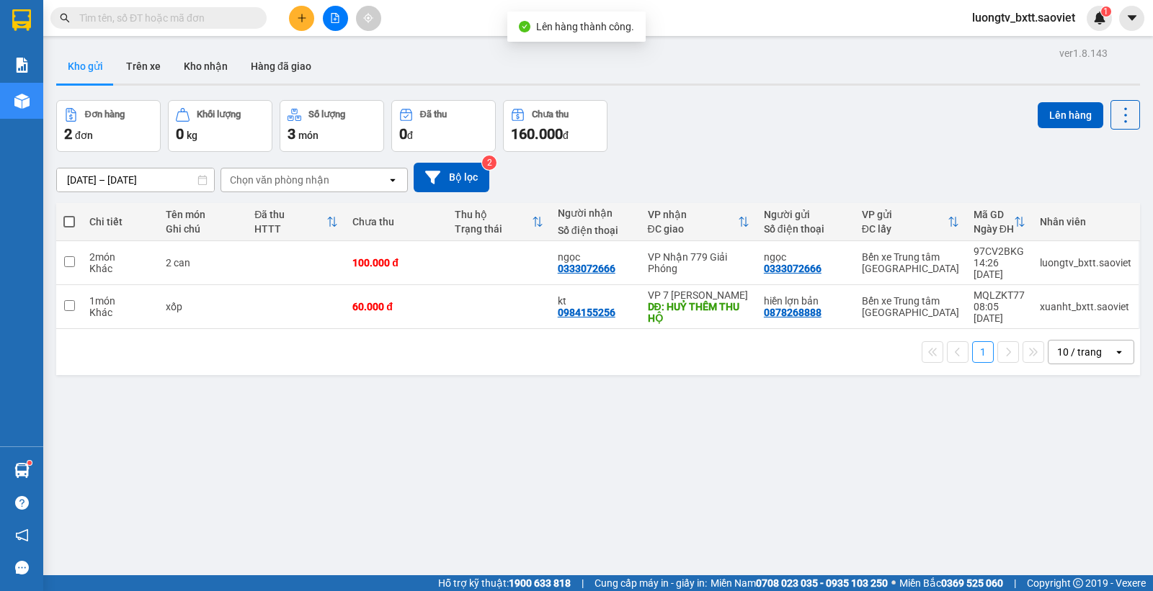
click at [816, 94] on div "ver 1.8.143 Kho gửi Trên xe Kho nhận Hàng đã giao Đơn hàng 2 đơn Khối lượng 0 k…" at bounding box center [597, 338] width 1095 height 591
click at [858, 138] on div "Đơn hàng 2 đơn Khối lượng 0 kg Số lượng 3 món Đã thu 0 đ Chưa thu 160.000 đ Lên…" at bounding box center [598, 126] width 1084 height 52
click at [156, 63] on button "Trên xe" at bounding box center [144, 66] width 58 height 35
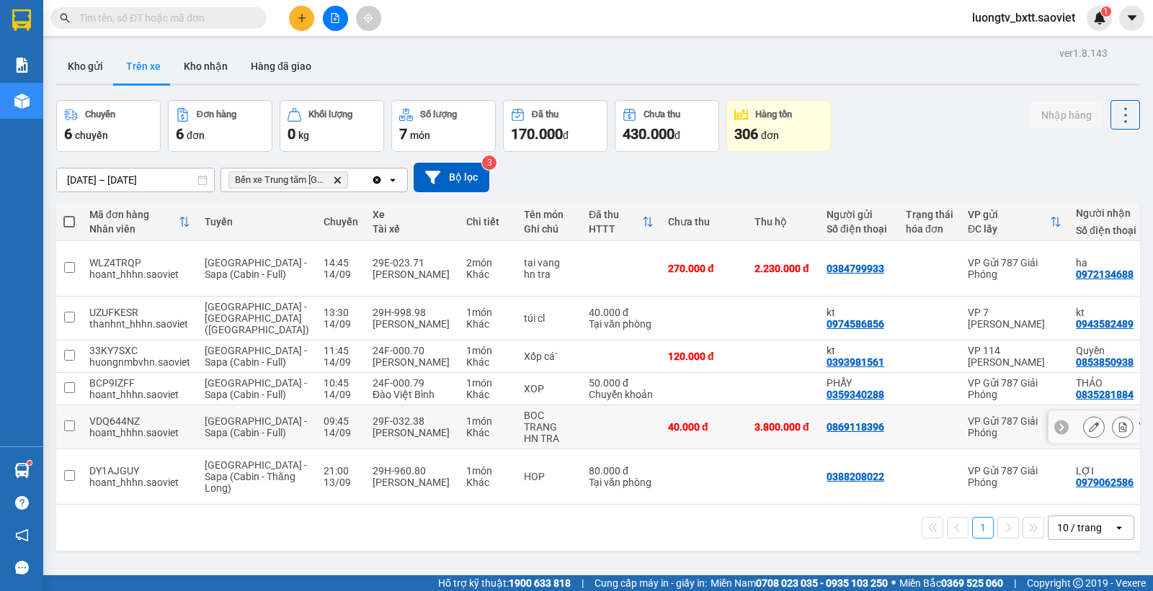
click at [584, 447] on td at bounding box center [620, 428] width 79 height 44
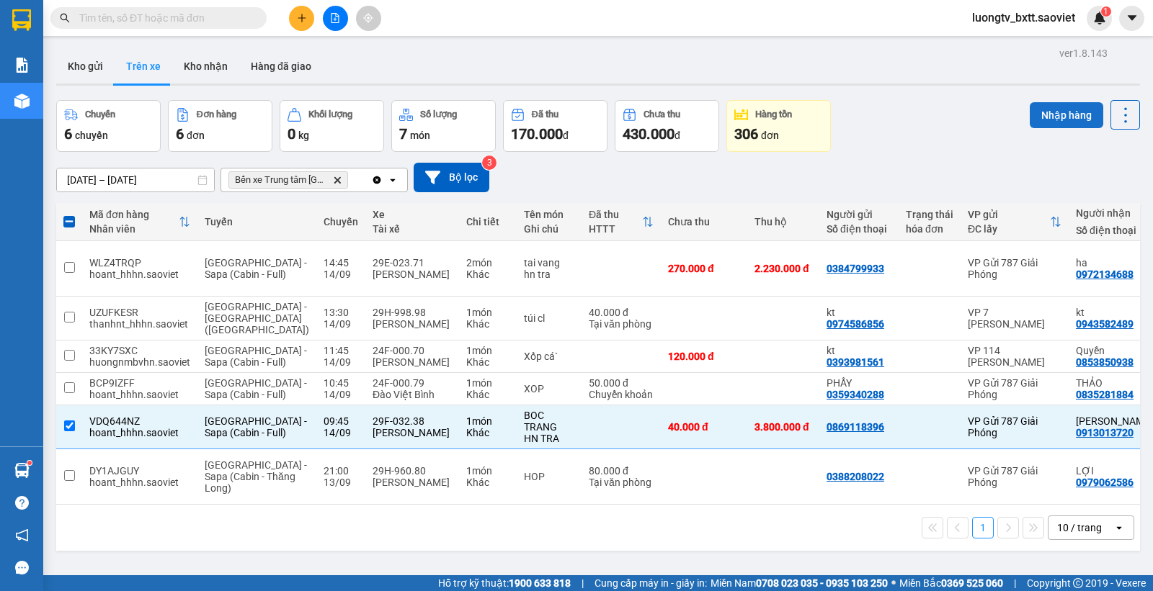
click at [1053, 117] on button "Nhập hàng" at bounding box center [1066, 115] width 73 height 26
checkbox input "false"
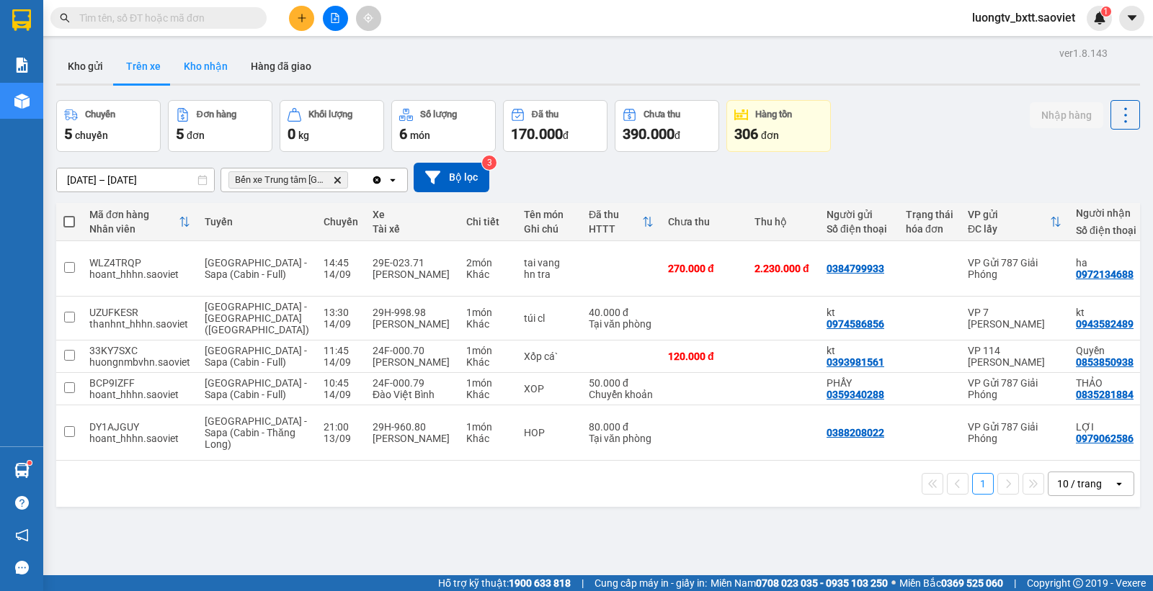
click at [210, 63] on button "Kho nhận" at bounding box center [205, 66] width 67 height 35
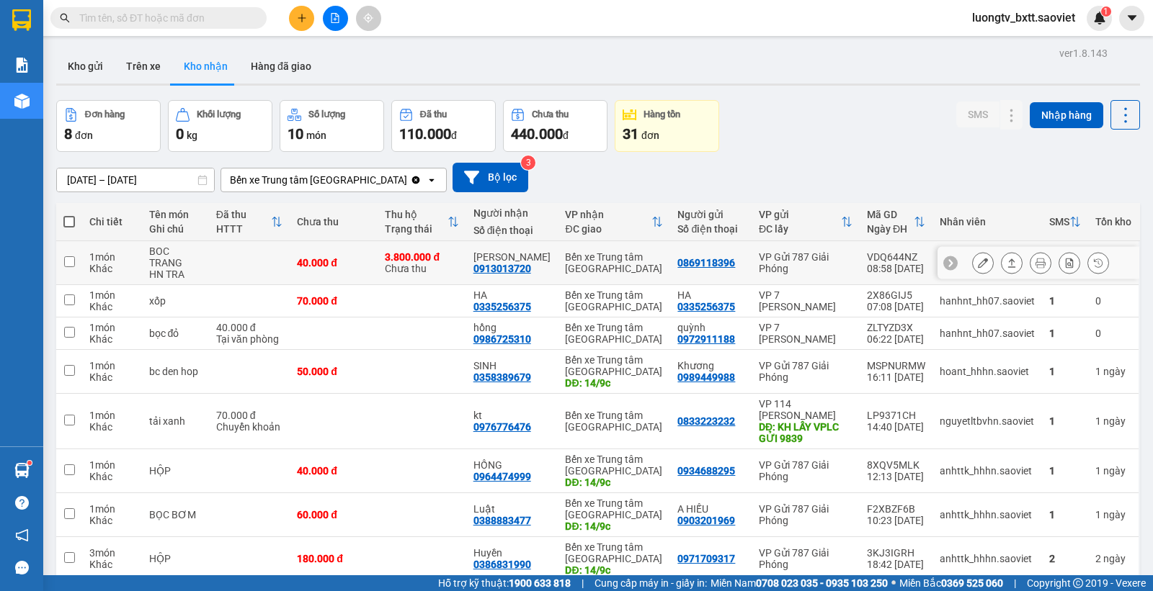
click at [627, 247] on td "Bến xe [PERSON_NAME] [GEOGRAPHIC_DATA]" at bounding box center [614, 263] width 112 height 44
checkbox input "true"
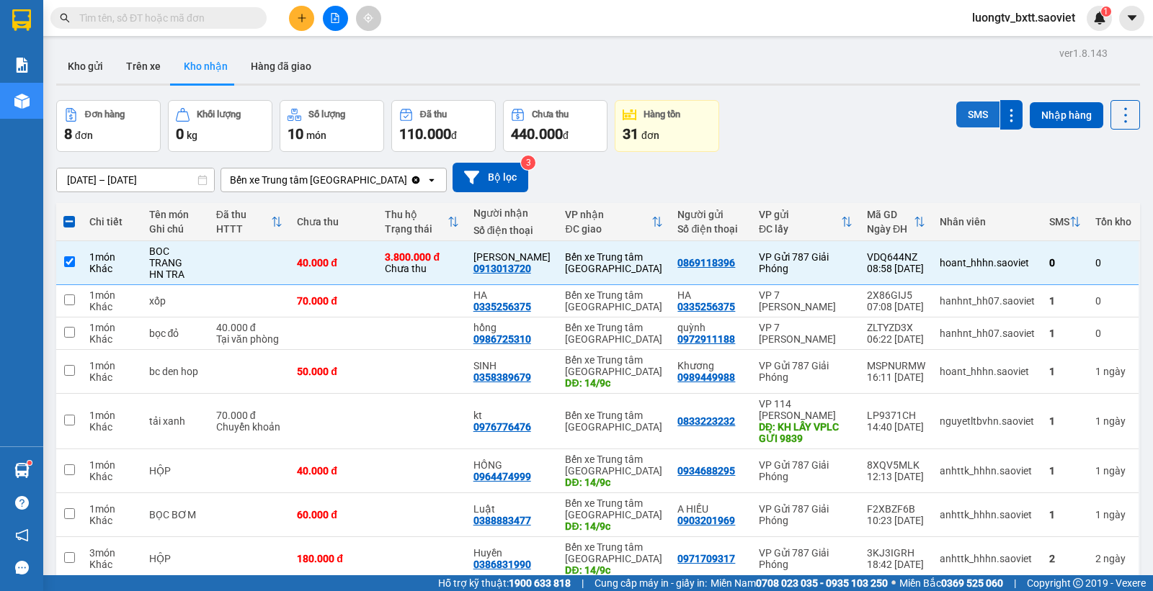
click at [971, 105] on button "SMS" at bounding box center [977, 115] width 43 height 26
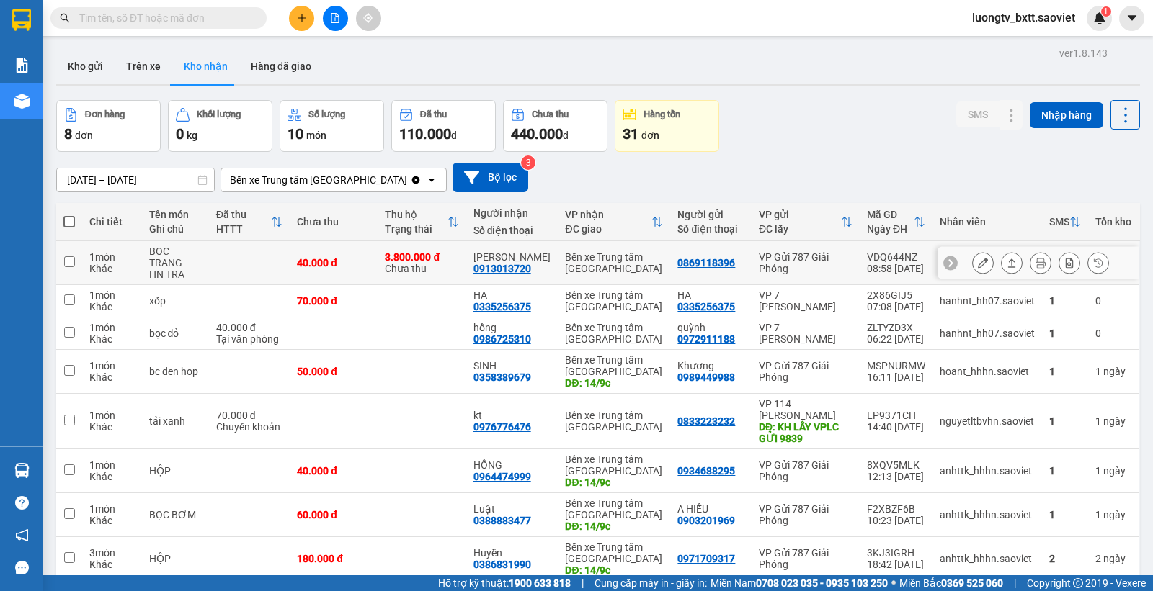
click at [635, 256] on div "Bến xe Trung tâm [GEOGRAPHIC_DATA]" at bounding box center [614, 262] width 98 height 23
checkbox input "true"
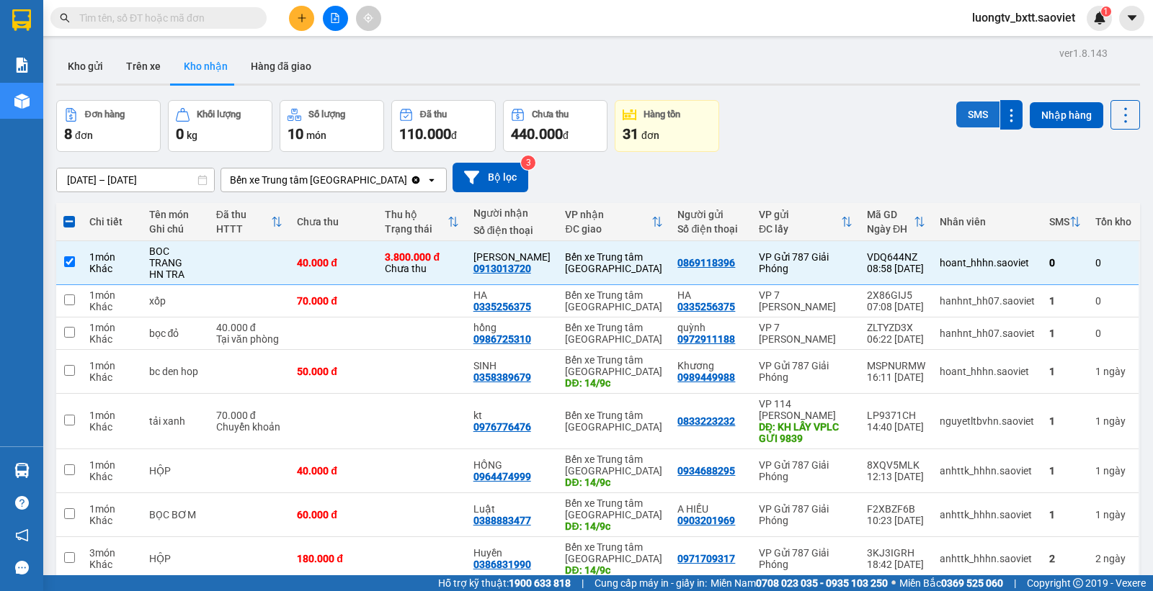
click at [956, 119] on button "SMS" at bounding box center [977, 115] width 43 height 26
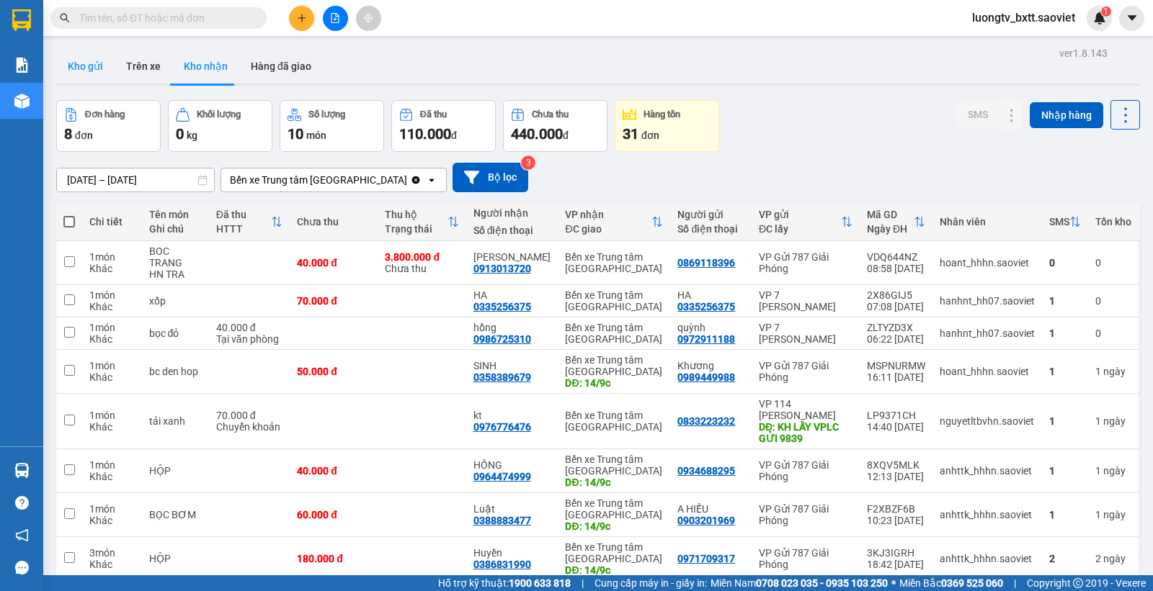
click at [91, 58] on button "Kho gửi" at bounding box center [85, 66] width 58 height 35
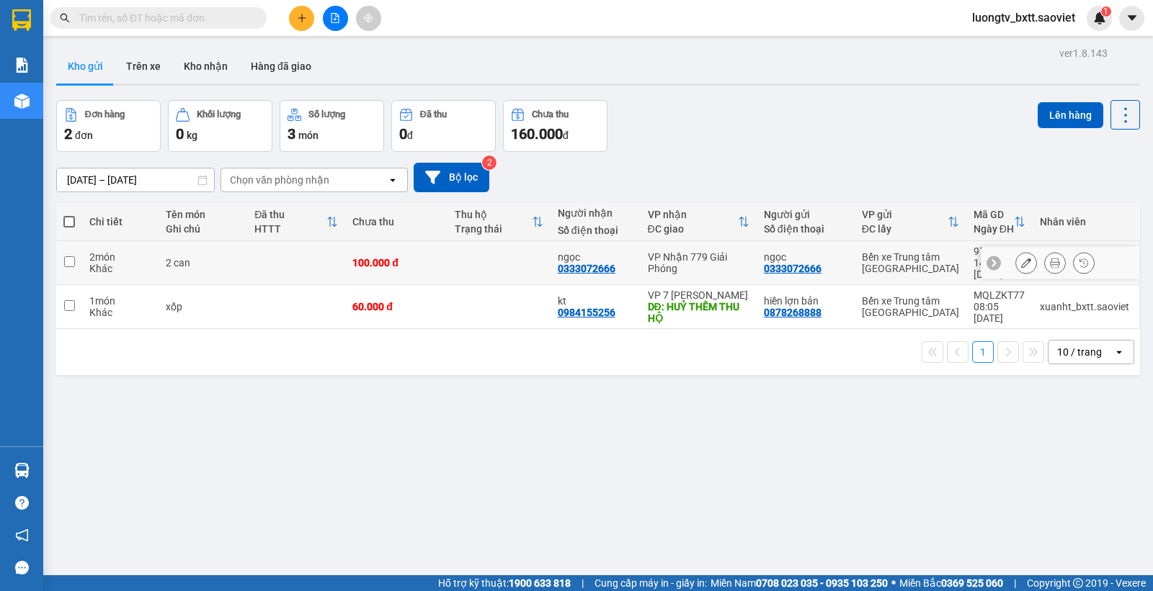
click at [437, 251] on td "100.000 đ" at bounding box center [396, 263] width 102 height 44
checkbox input "true"
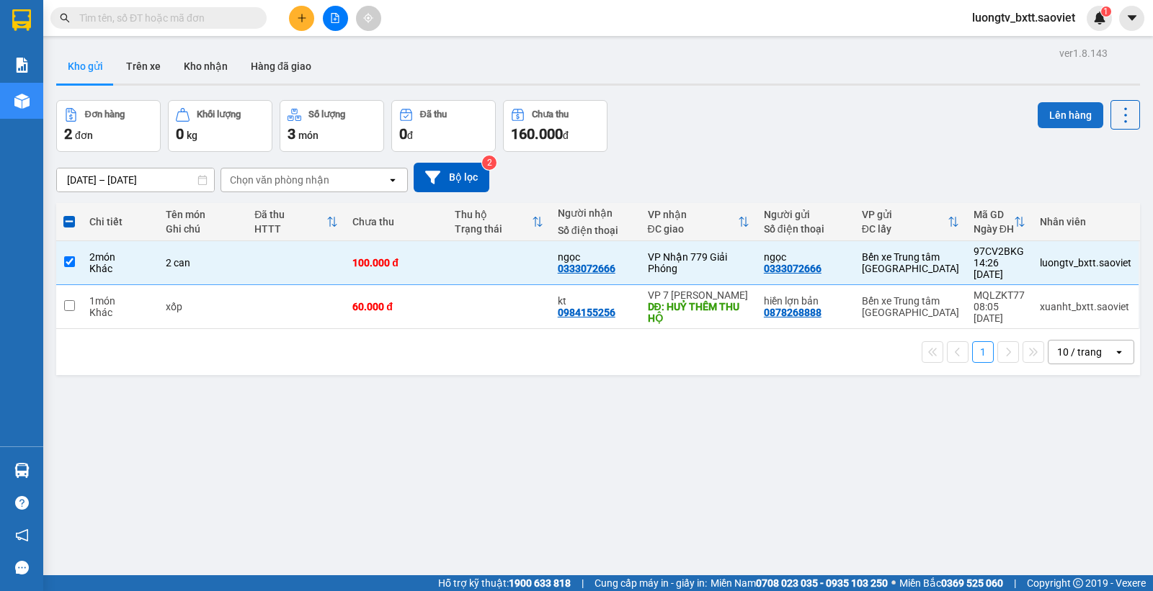
click at [1061, 119] on button "Lên hàng" at bounding box center [1070, 115] width 66 height 26
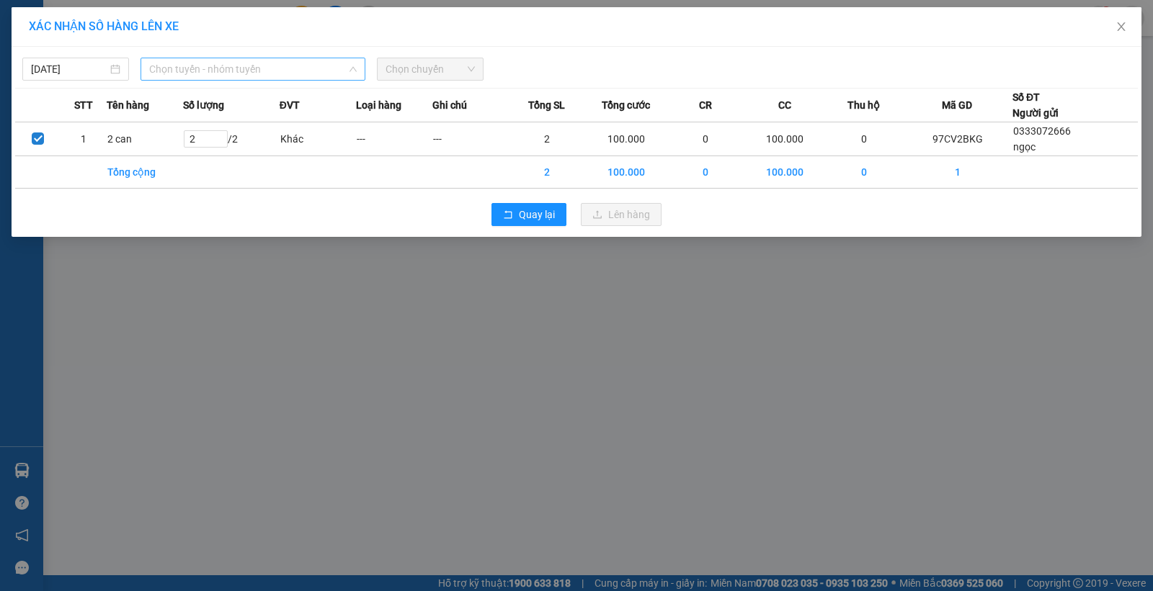
click at [296, 70] on span "Chọn tuyến - nhóm tuyến" at bounding box center [252, 69] width 207 height 22
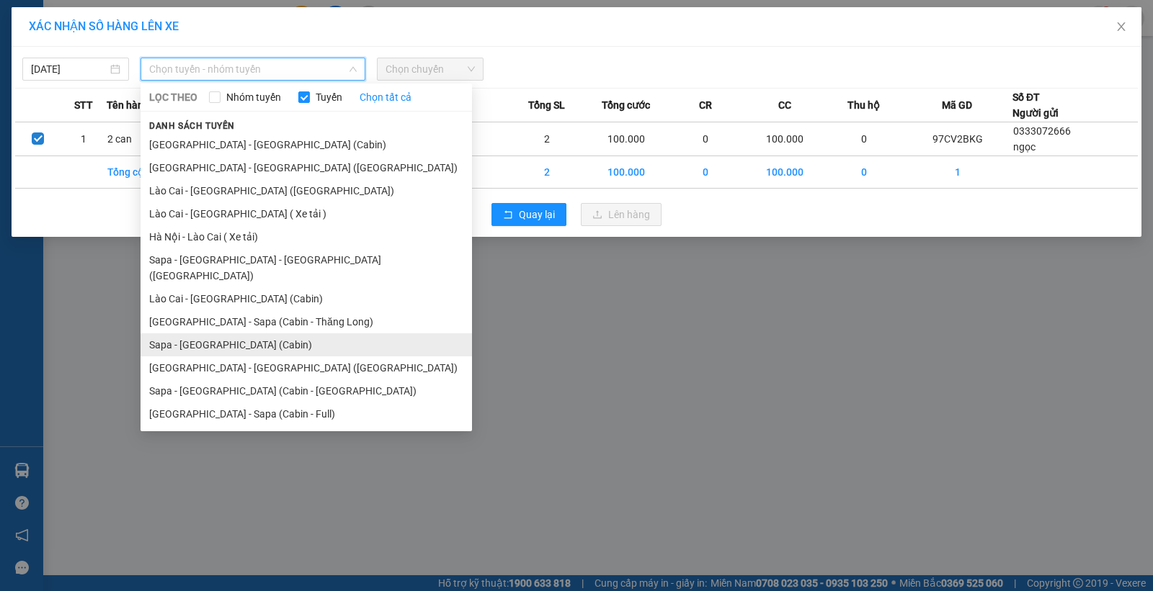
click at [264, 334] on li "Sapa - Hà Nội (Cabin)" at bounding box center [305, 345] width 331 height 23
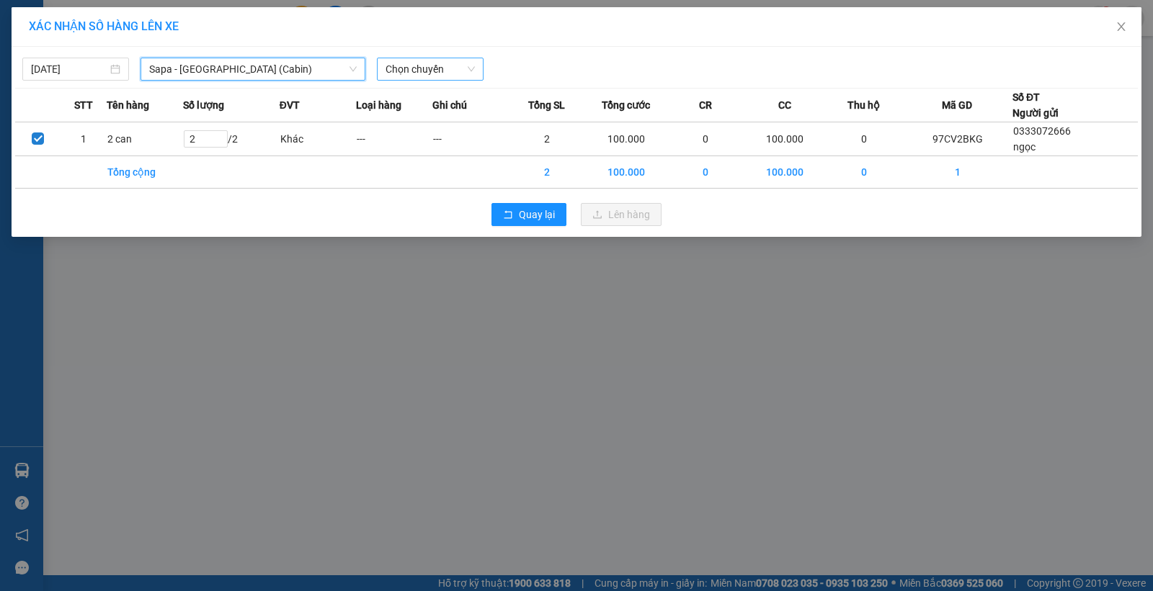
click at [445, 70] on span "Chọn chuyến" at bounding box center [429, 69] width 89 height 22
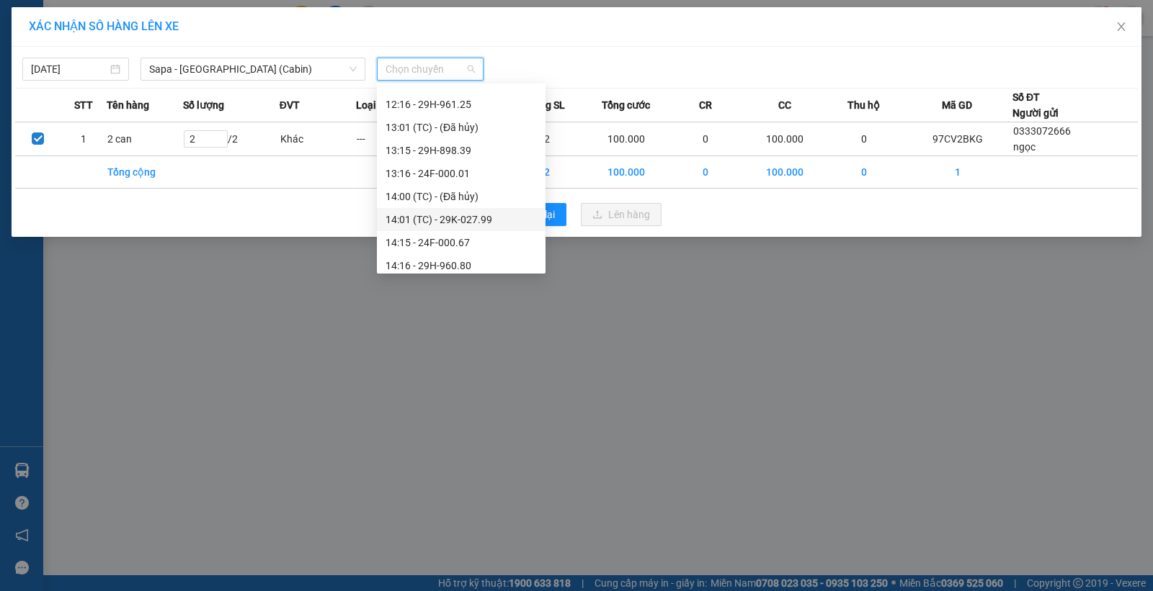
scroll to position [360, 0]
click at [466, 200] on div "14:45 - 29E-043.95" at bounding box center [460, 199] width 151 height 16
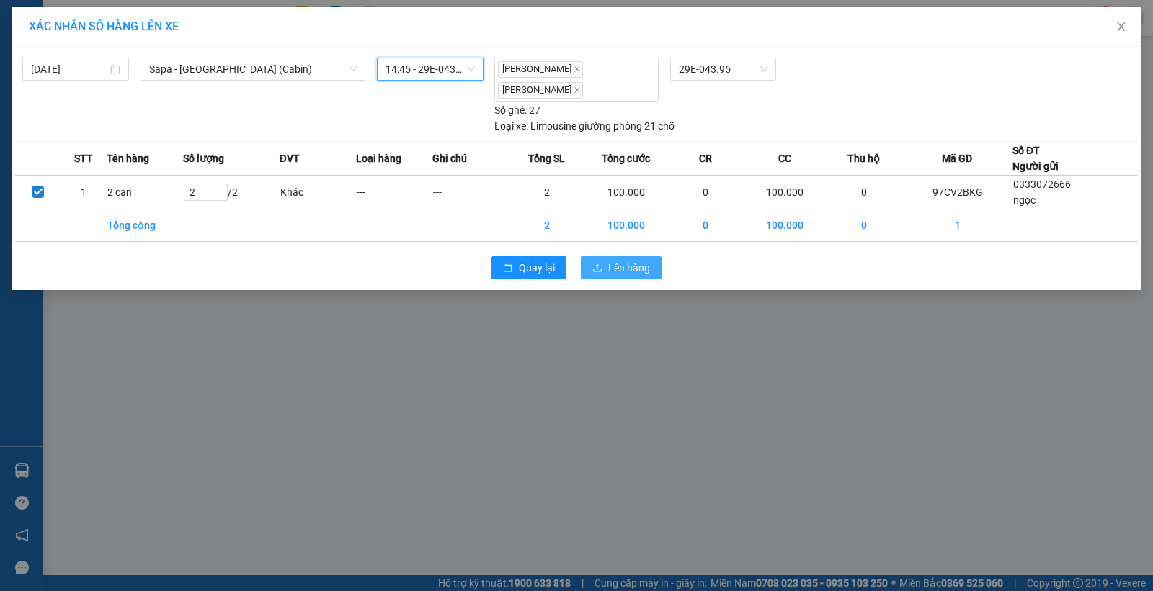
click at [620, 264] on span "Lên hàng" at bounding box center [629, 268] width 42 height 16
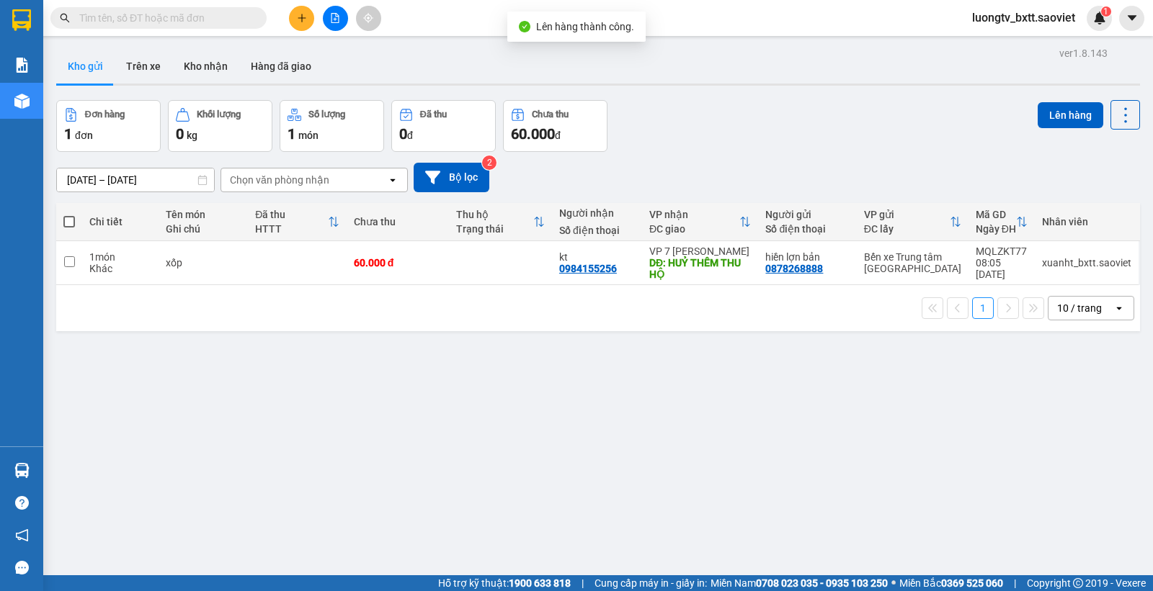
click at [776, 132] on div "Đơn hàng 1 đơn Khối lượng 0 kg Số lượng 1 món Đã thu 0 đ Chưa thu 60.000 đ Lên …" at bounding box center [598, 126] width 1084 height 52
click at [767, 138] on div "Đơn hàng 1 đơn Khối lượng 0 kg Số lượng 1 món Đã thu 0 đ Chưa thu 60.000 đ Lên …" at bounding box center [598, 126] width 1084 height 52
click at [789, 122] on div "Đơn hàng 1 đơn Khối lượng 0 kg Số lượng 1 món Đã thu 0 đ Chưa thu 60.000 đ Lên …" at bounding box center [598, 126] width 1084 height 52
click at [787, 128] on div "Đơn hàng 1 đơn Khối lượng 0 kg Số lượng 1 món Đã thu 0 đ Chưa thu 60.000 đ Lên …" at bounding box center [598, 126] width 1084 height 52
click at [205, 58] on button "Kho nhận" at bounding box center [205, 66] width 67 height 35
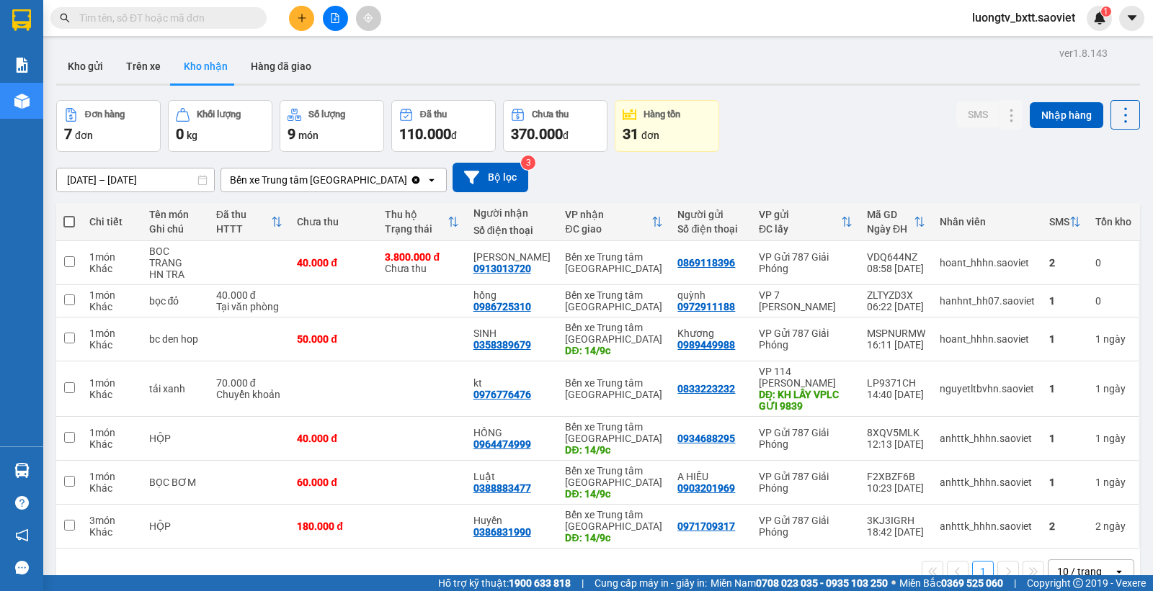
click at [779, 148] on div "Đơn hàng 7 đơn Khối lượng 0 kg Số lượng 9 món Đã thu 110.000 đ Chưa thu 370.000…" at bounding box center [598, 126] width 1084 height 52
click at [148, 59] on button "Trên xe" at bounding box center [144, 66] width 58 height 35
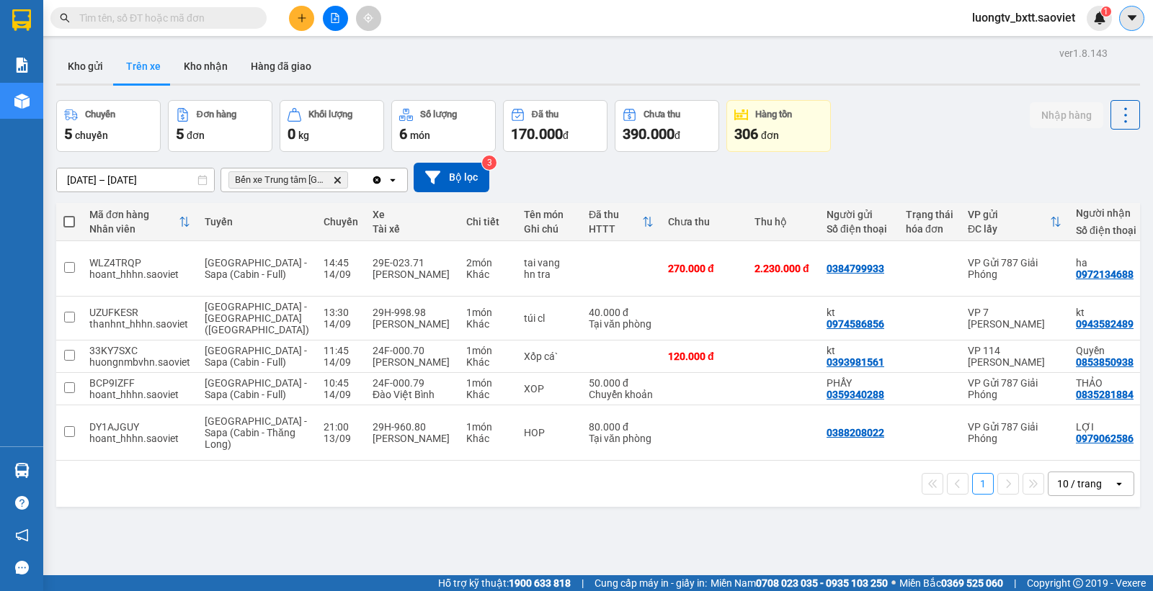
click at [1128, 15] on icon "caret-down" at bounding box center [1131, 18] width 13 height 13
click at [1065, 17] on span "luongtv_bxtt.saoviet" at bounding box center [1023, 18] width 126 height 18
click at [1009, 41] on span "Đăng xuất" at bounding box center [1029, 45] width 97 height 16
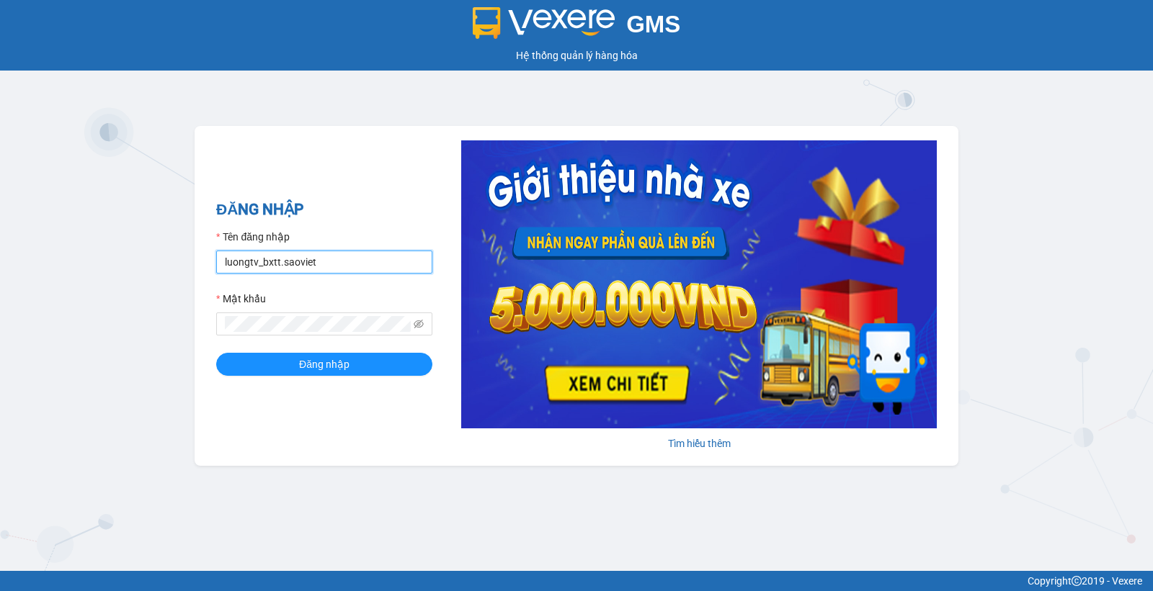
click at [354, 268] on input "luongtv_bxtt.saoviet" at bounding box center [324, 262] width 216 height 23
type input "xuanht_bxtt.saoviet"
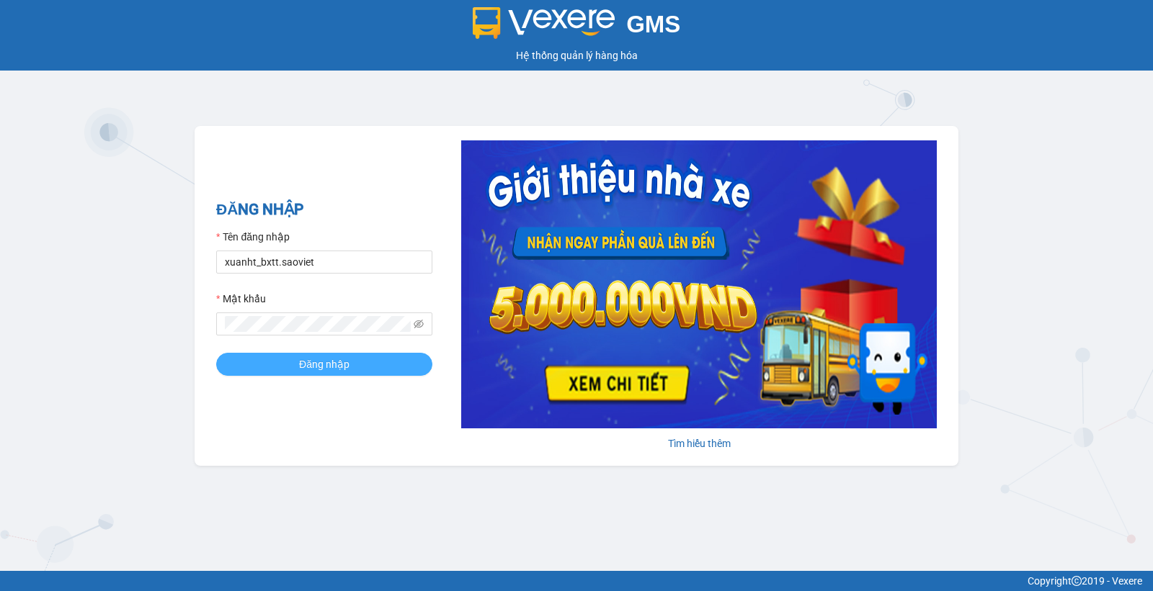
click at [298, 362] on button "Đăng nhập" at bounding box center [324, 364] width 216 height 23
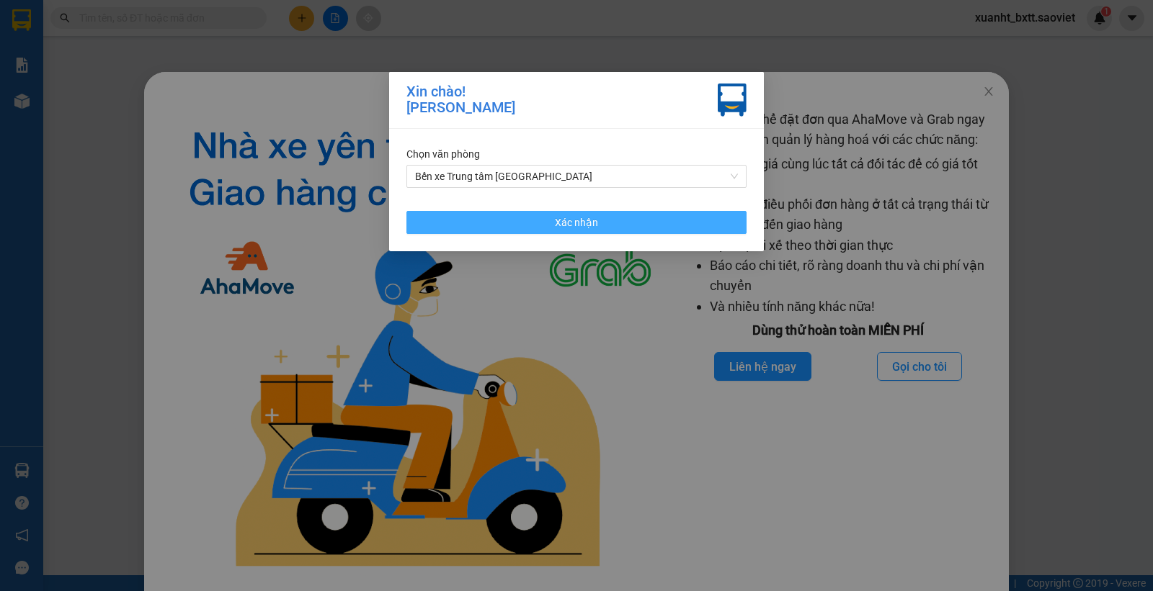
click at [537, 210] on div "Chọn văn phòng Bến xe Trung tâm Lào Cai Xác nhận" at bounding box center [576, 190] width 375 height 122
click at [535, 214] on button "Xác nhận" at bounding box center [576, 222] width 340 height 23
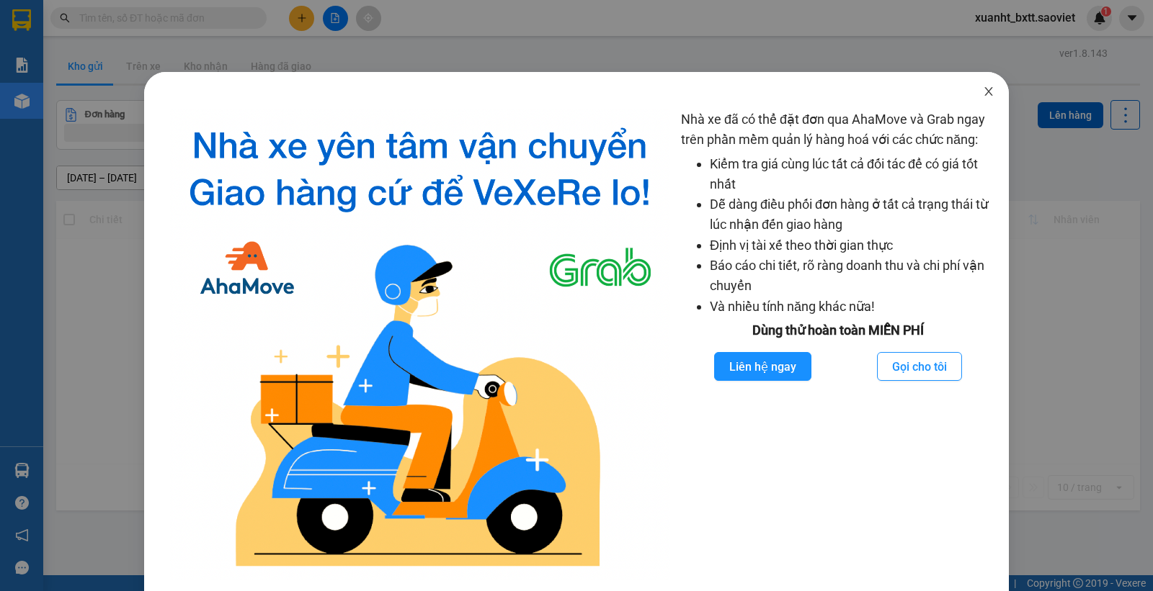
click at [983, 90] on icon "close" at bounding box center [989, 92] width 12 height 12
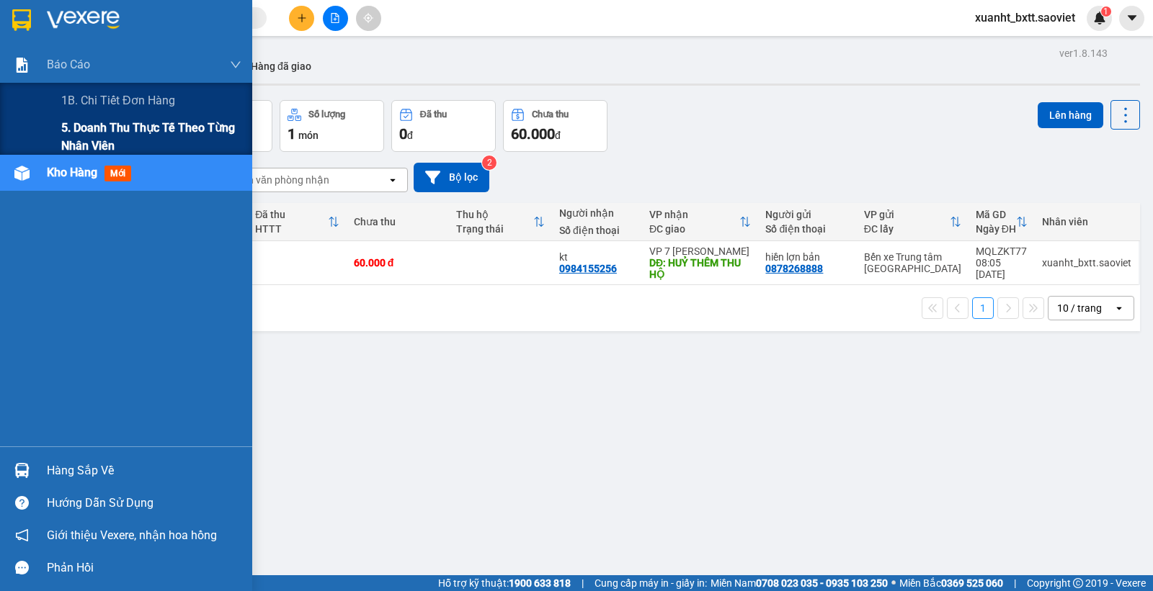
click at [99, 132] on span "5. Doanh thu thực tế theo từng nhân viên" at bounding box center [151, 137] width 180 height 36
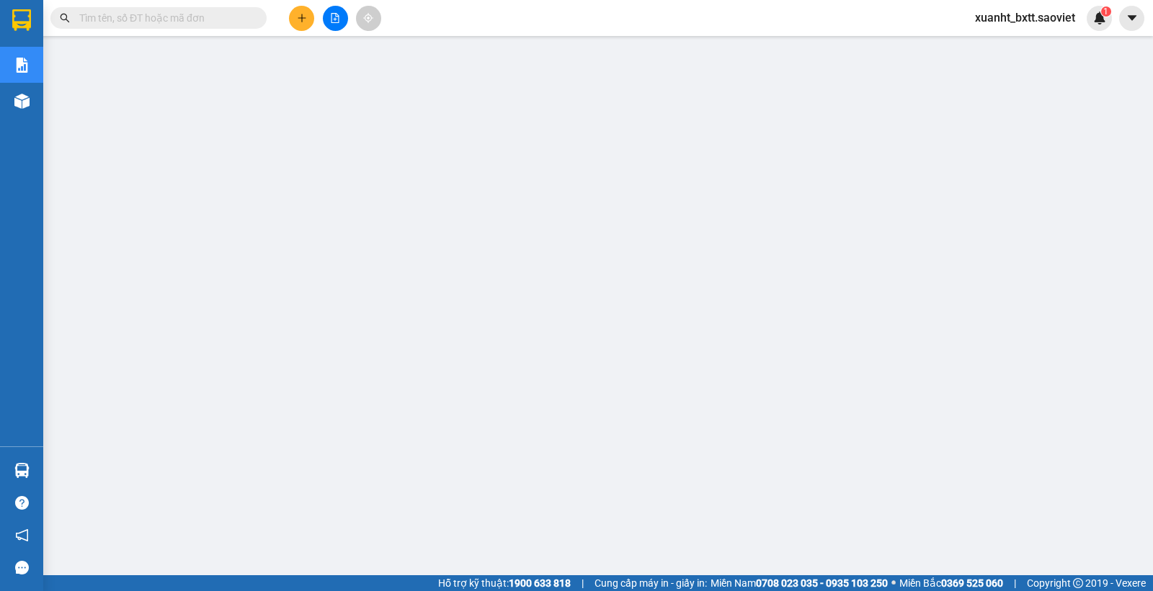
click at [1010, 30] on div "xuanht_bxtt.saoviet 1" at bounding box center [1037, 18] width 148 height 25
click at [1122, 20] on button at bounding box center [1131, 18] width 25 height 25
click at [1016, 22] on span "xuanht_bxtt.saoviet" at bounding box center [1024, 18] width 123 height 18
click at [1014, 48] on span "Đăng xuất" at bounding box center [1031, 45] width 93 height 16
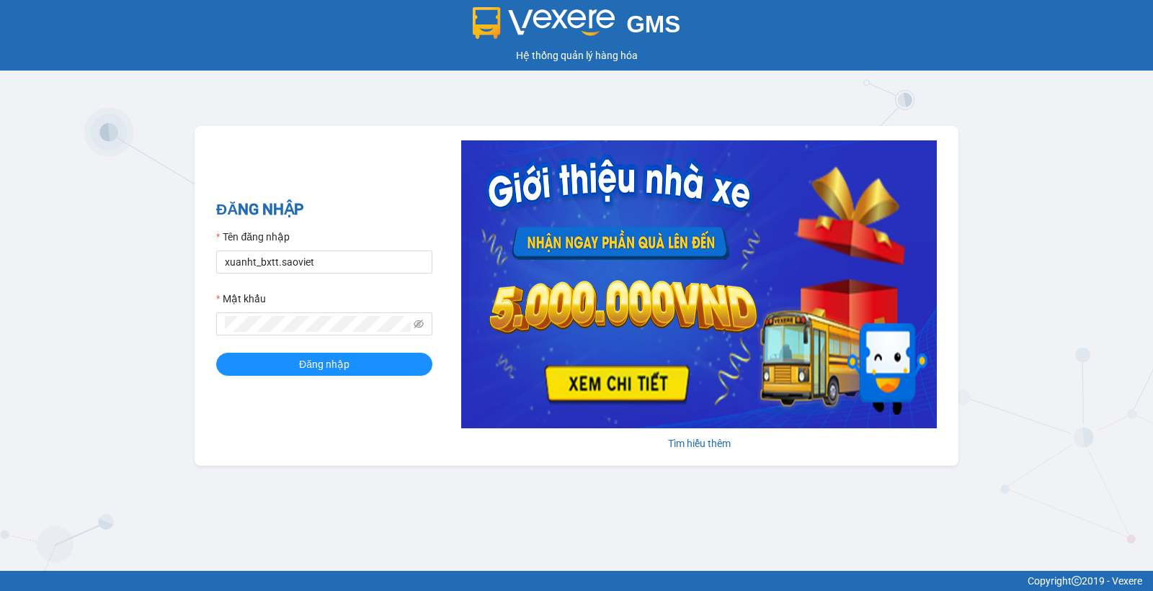
click at [359, 241] on div "Tên đăng nhập" at bounding box center [324, 240] width 216 height 22
drag, startPoint x: 355, startPoint y: 258, endPoint x: 353, endPoint y: 274, distance: 16.0
click at [355, 258] on input "xuanht_bxtt.saoviet" at bounding box center [324, 262] width 216 height 23
type input "luongtv_bxtt.saoviet"
click at [298, 359] on button "Đăng nhập" at bounding box center [324, 364] width 216 height 23
